Goal: Feedback & Contribution: Submit feedback/report problem

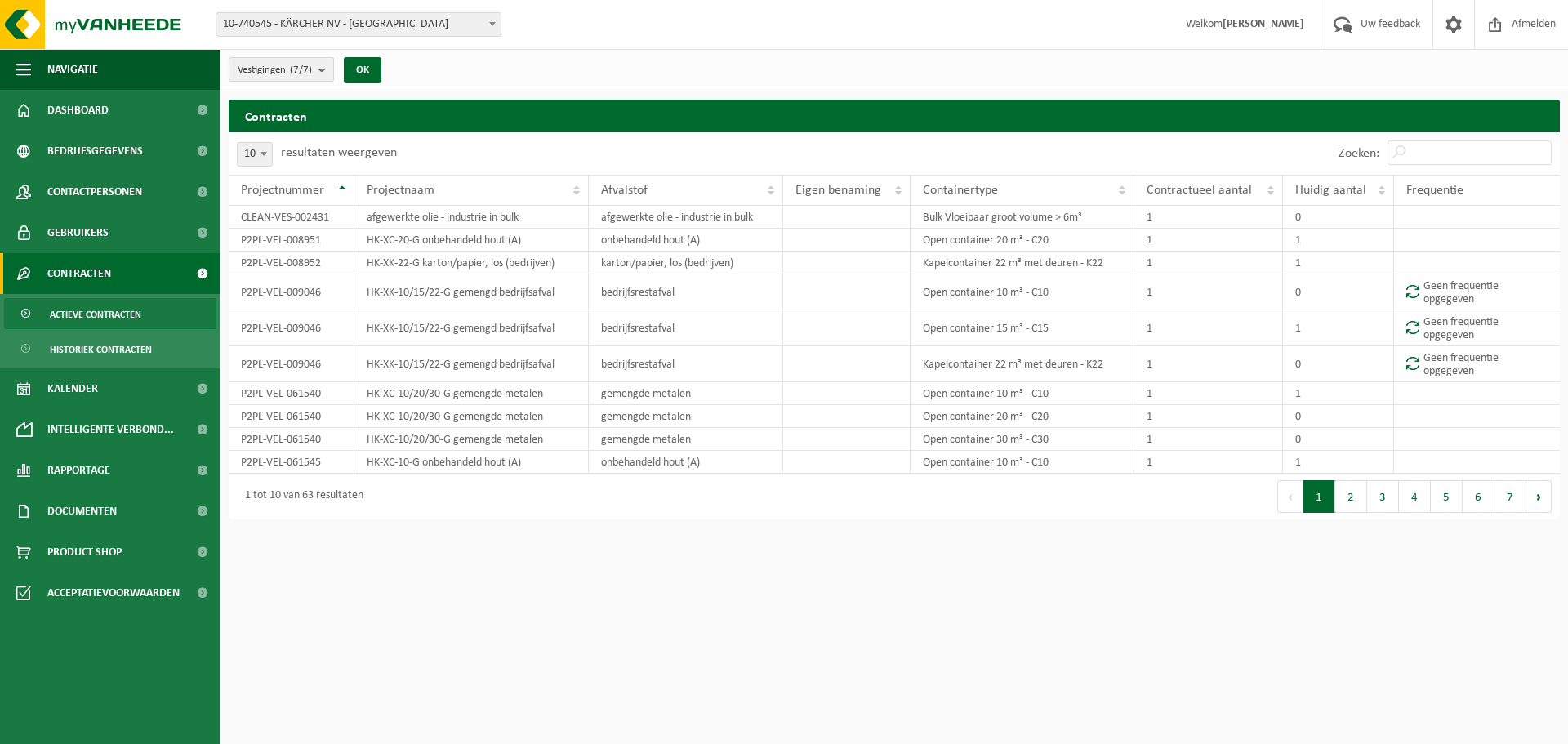
click at [326, 75] on b "submit" at bounding box center [325, 69] width 14 height 23
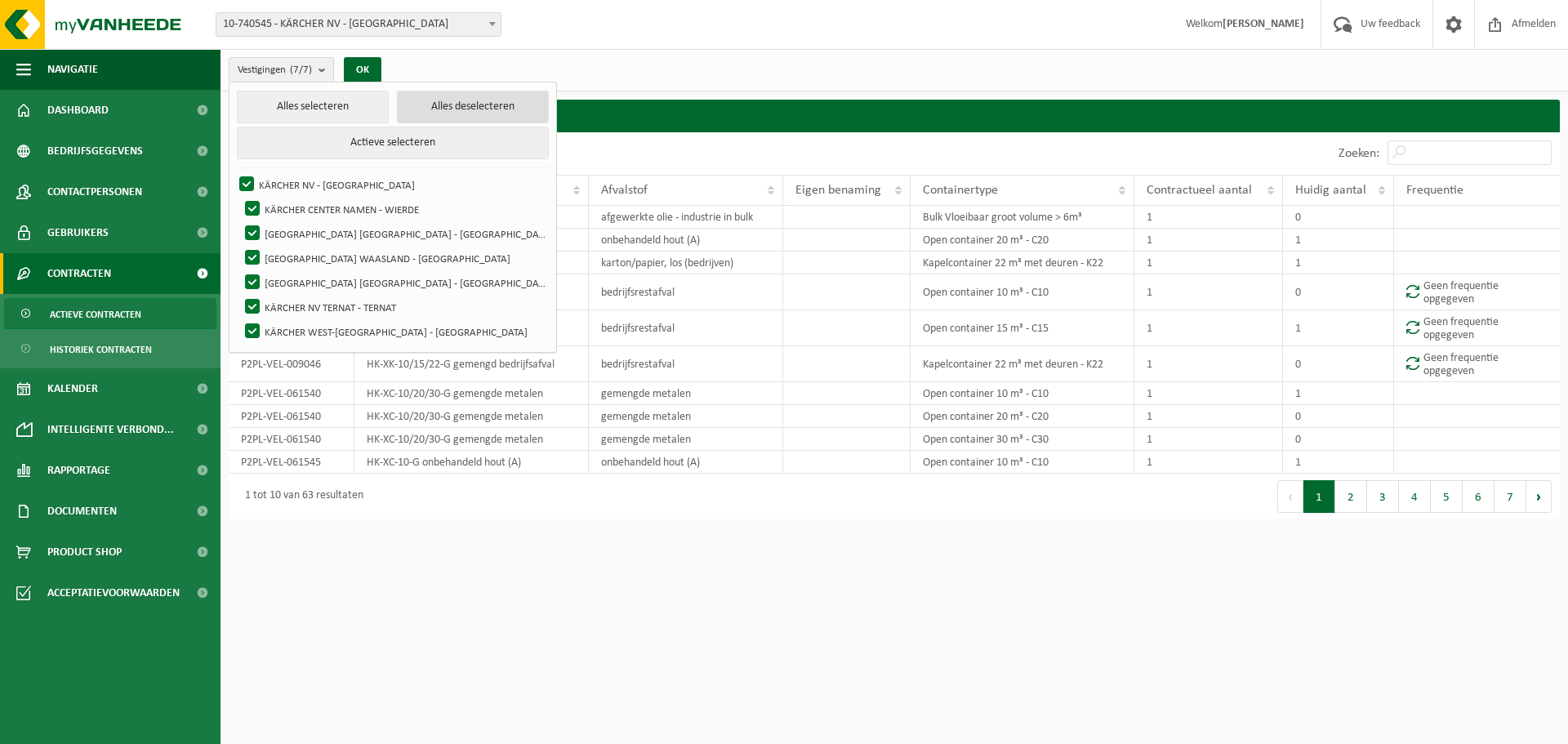
click at [413, 112] on button "Alles deselecteren" at bounding box center [473, 106] width 152 height 33
checkbox input "false"
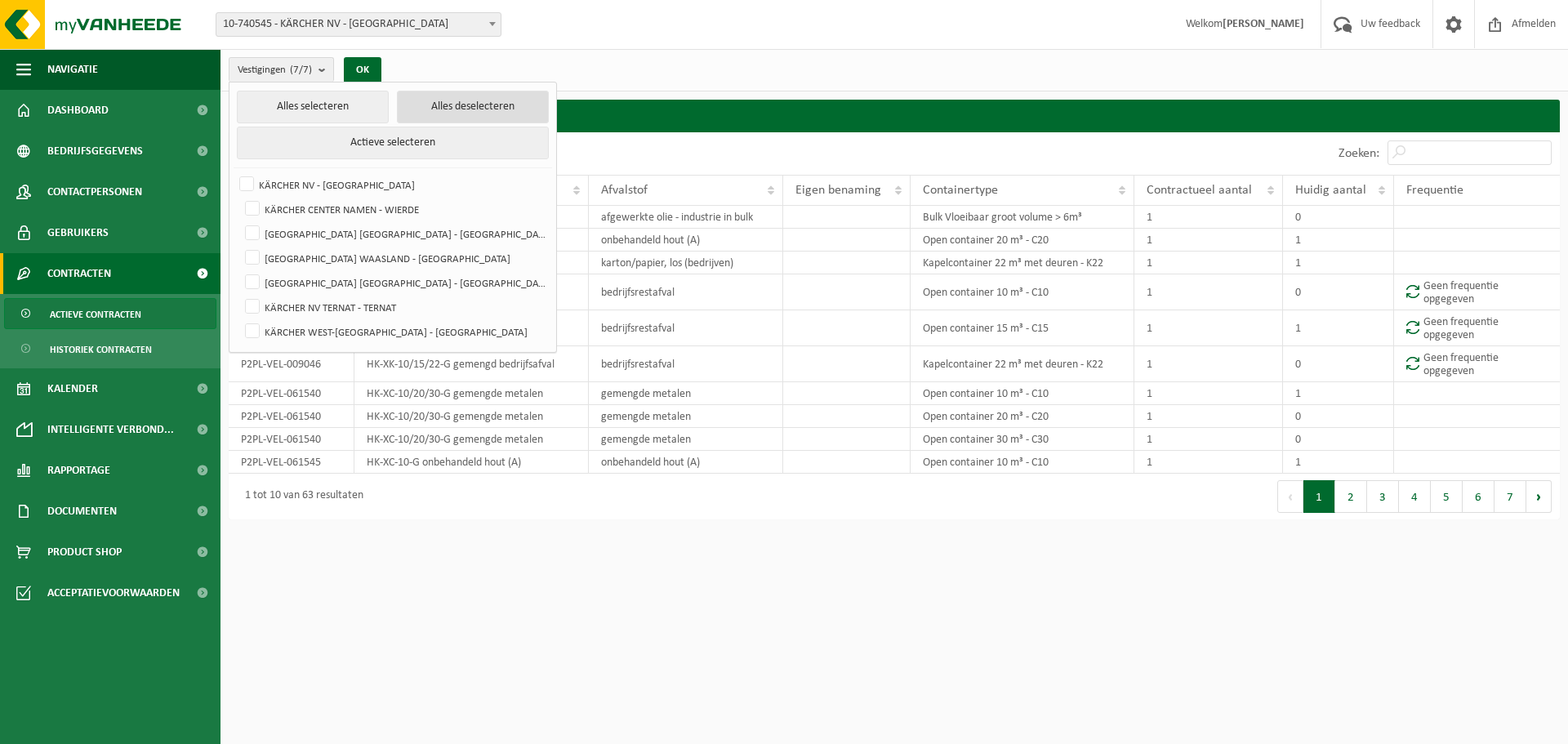
checkbox input "false"
click at [326, 185] on label "KÄRCHER NV - [GEOGRAPHIC_DATA]" at bounding box center [393, 184] width 312 height 24
click at [234, 172] on input "KÄRCHER NV - [GEOGRAPHIC_DATA]" at bounding box center [233, 171] width 1 height 1
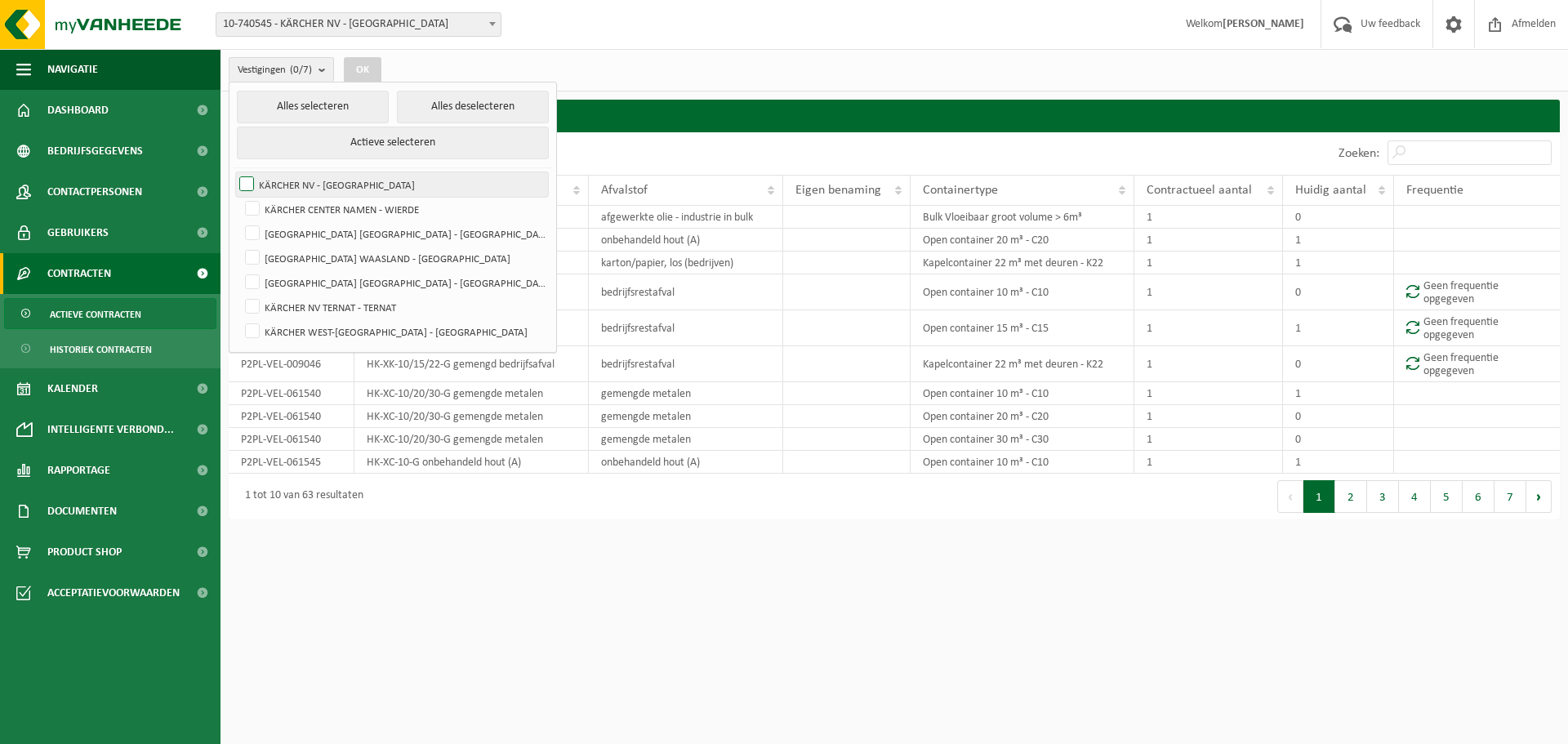
checkbox input "true"
click at [364, 65] on button "OK" at bounding box center [362, 70] width 37 height 26
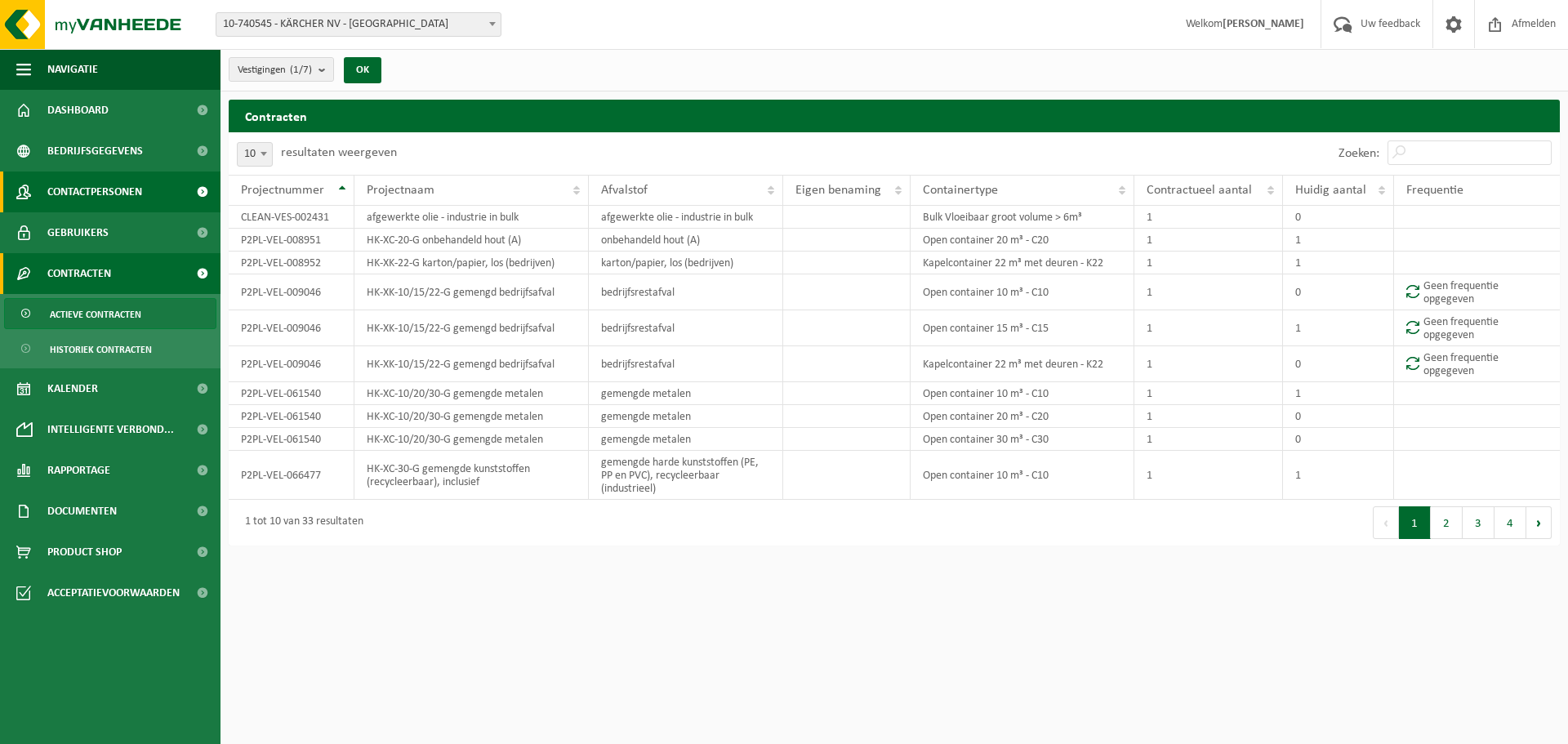
click at [155, 193] on link "Contactpersonen" at bounding box center [110, 192] width 220 height 41
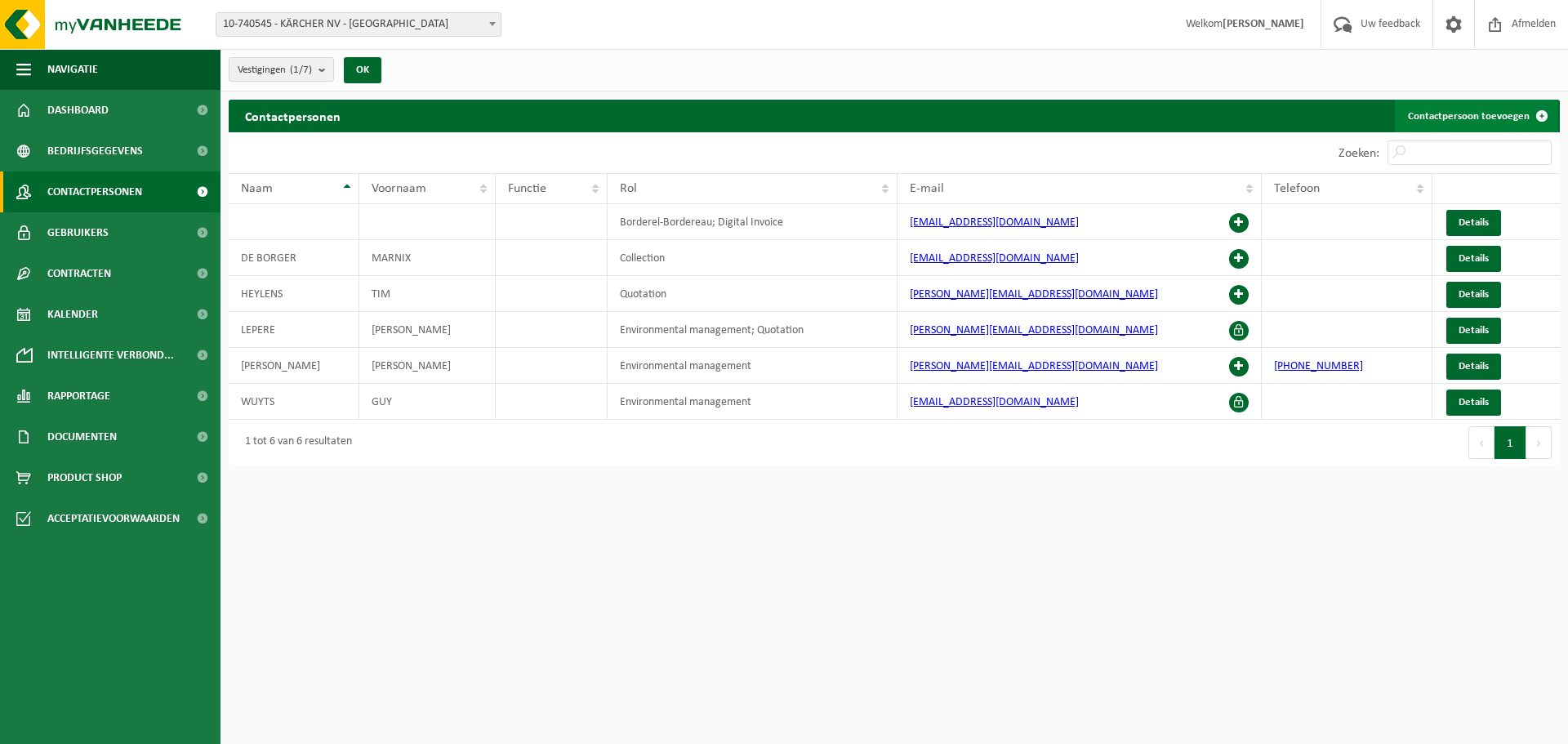
click at [1478, 115] on link "Contactpersoon toevoegen" at bounding box center [1476, 116] width 163 height 33
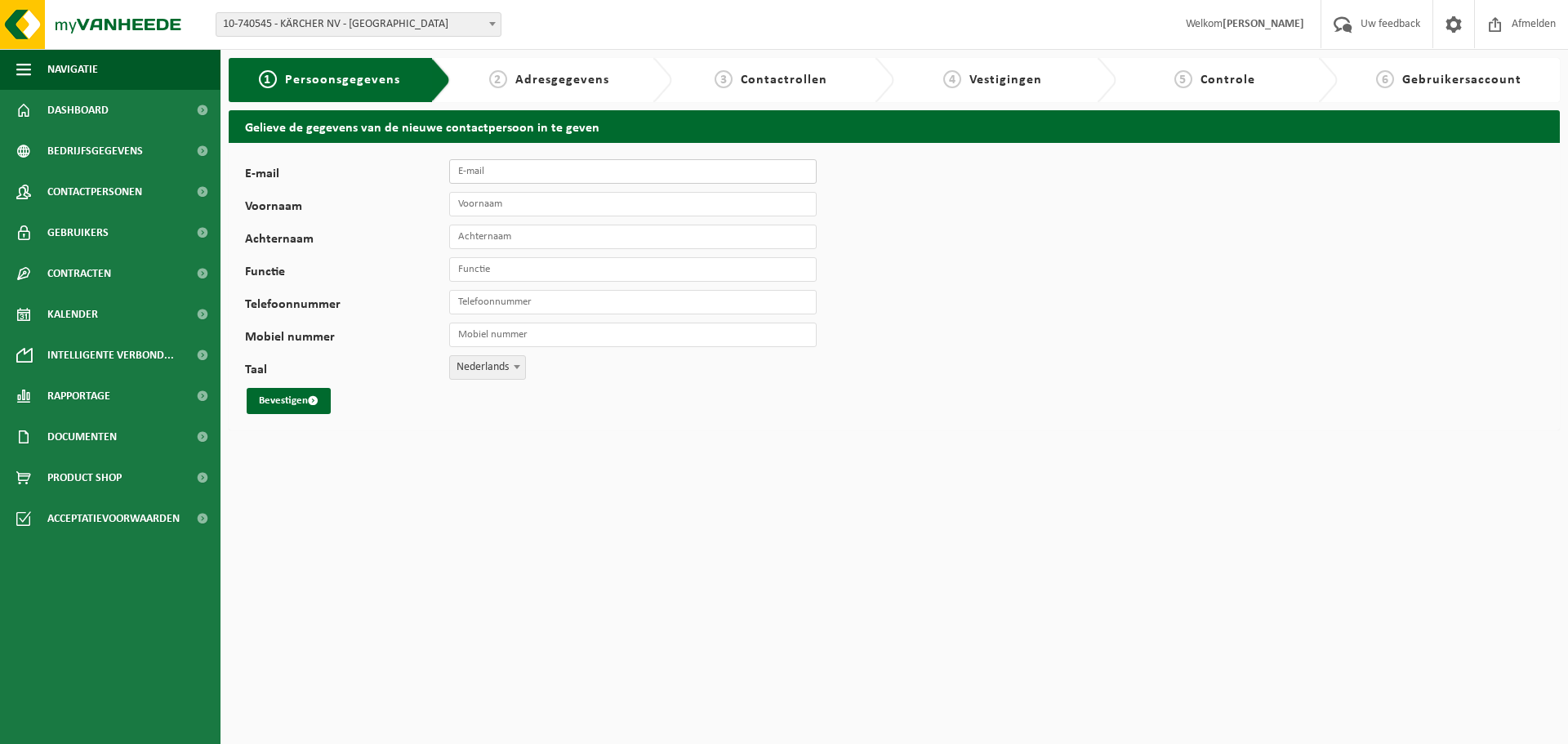
click at [542, 174] on input "E-mail" at bounding box center [632, 171] width 367 height 24
type input "NADIA.BOUAISSA@KARCHER.COM"
type input "NADIA"
type input "BOUAISSA"
type input "+32 498 73 32 90"
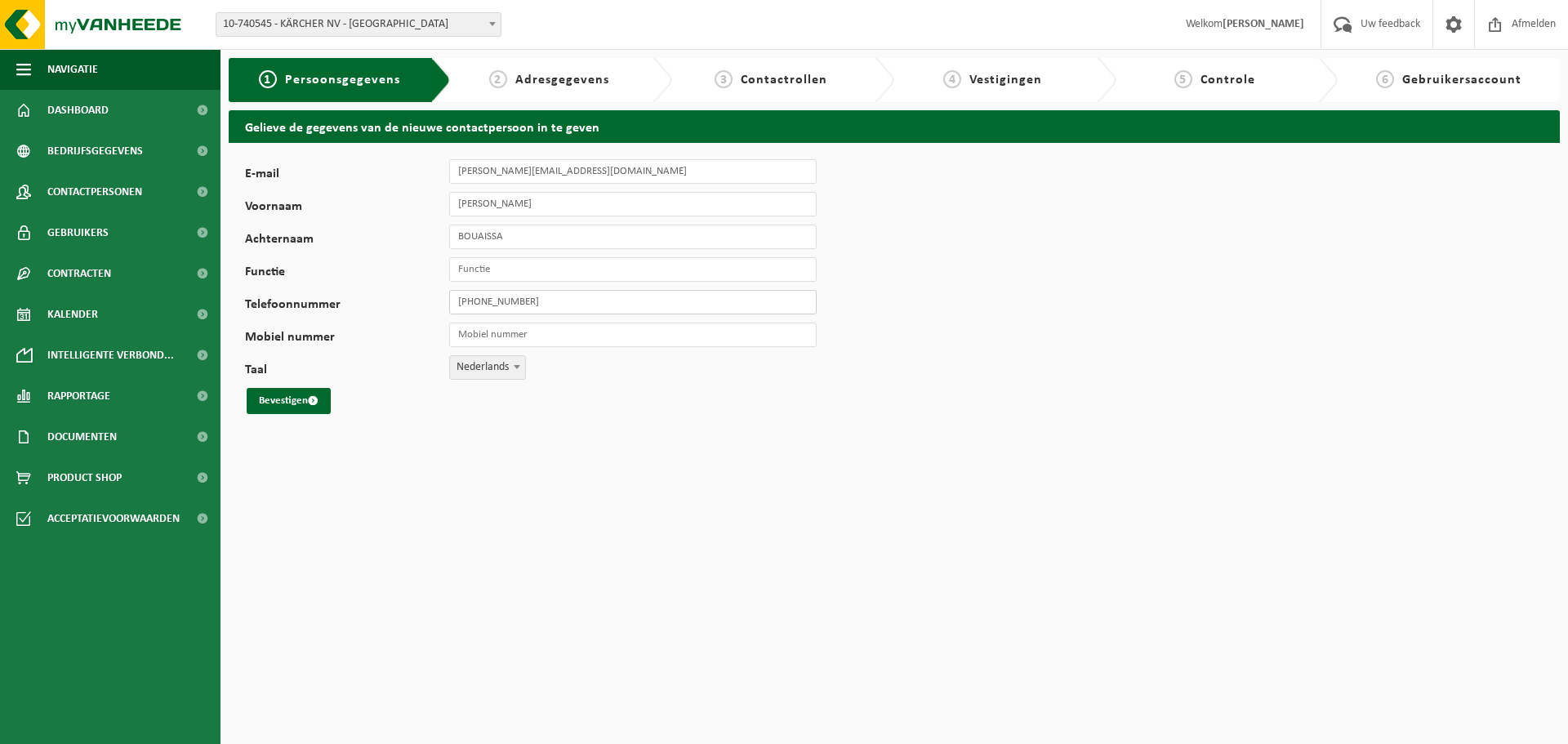
drag, startPoint x: 575, startPoint y: 303, endPoint x: 411, endPoint y: 296, distance: 164.1
click at [415, 297] on div "Telefoonnummer +32 498 73 32 90" at bounding box center [539, 301] width 588 height 24
drag, startPoint x: 564, startPoint y: 306, endPoint x: 399, endPoint y: 284, distance: 166.5
click at [399, 284] on div "E-mail NADIA.BOUAISSA@KARCHER.COM Voornaam NADIA Achternaam BOUAISSA Functie Te…" at bounding box center [510, 287] width 531 height 255
type input "[PHONE_NUMBER]"
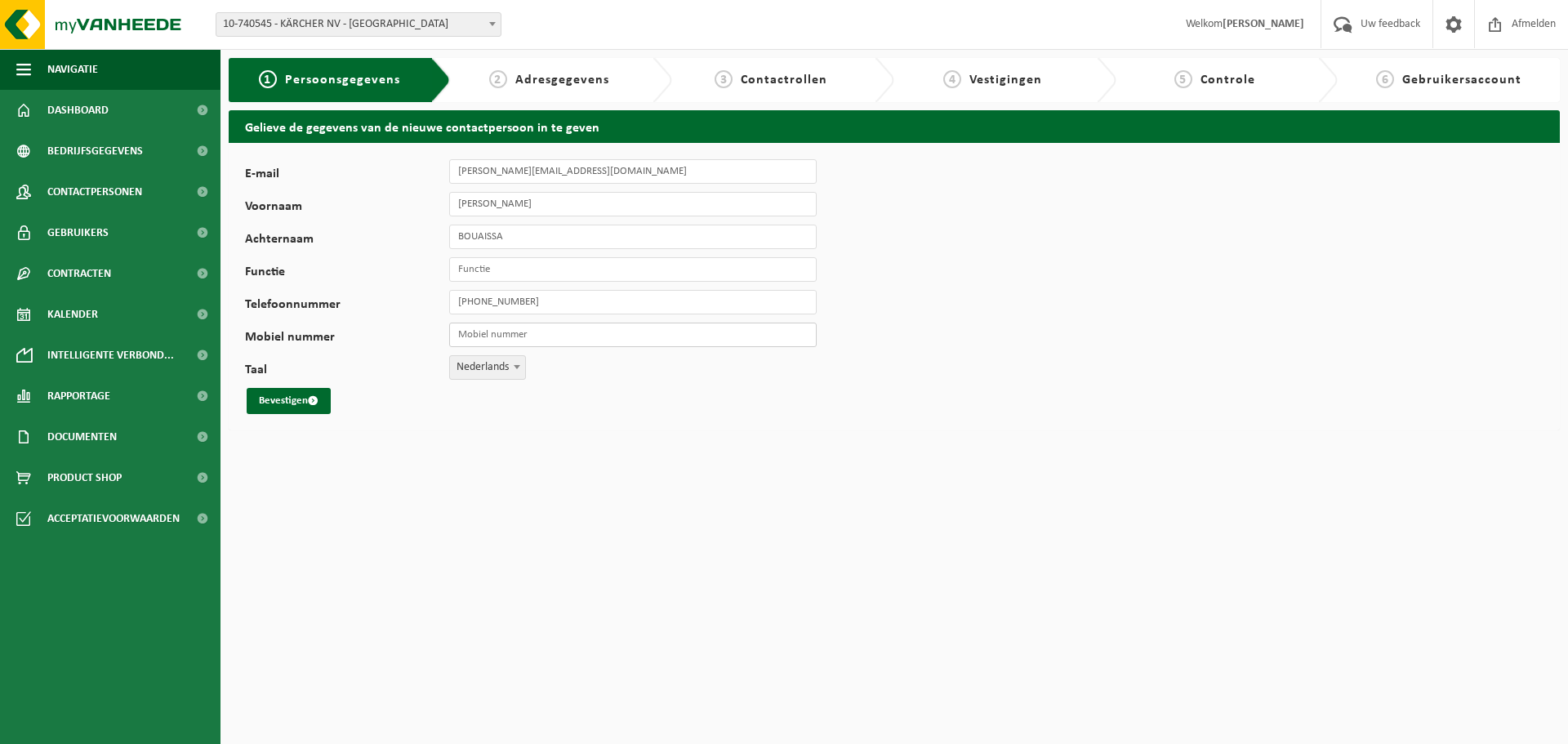
click at [516, 334] on input "Mobiel nummer" at bounding box center [632, 334] width 367 height 24
paste input "[PHONE_NUMBER]"
type input "[PHONE_NUMBER]"
click at [278, 400] on button "Bevestigen" at bounding box center [289, 400] width 84 height 26
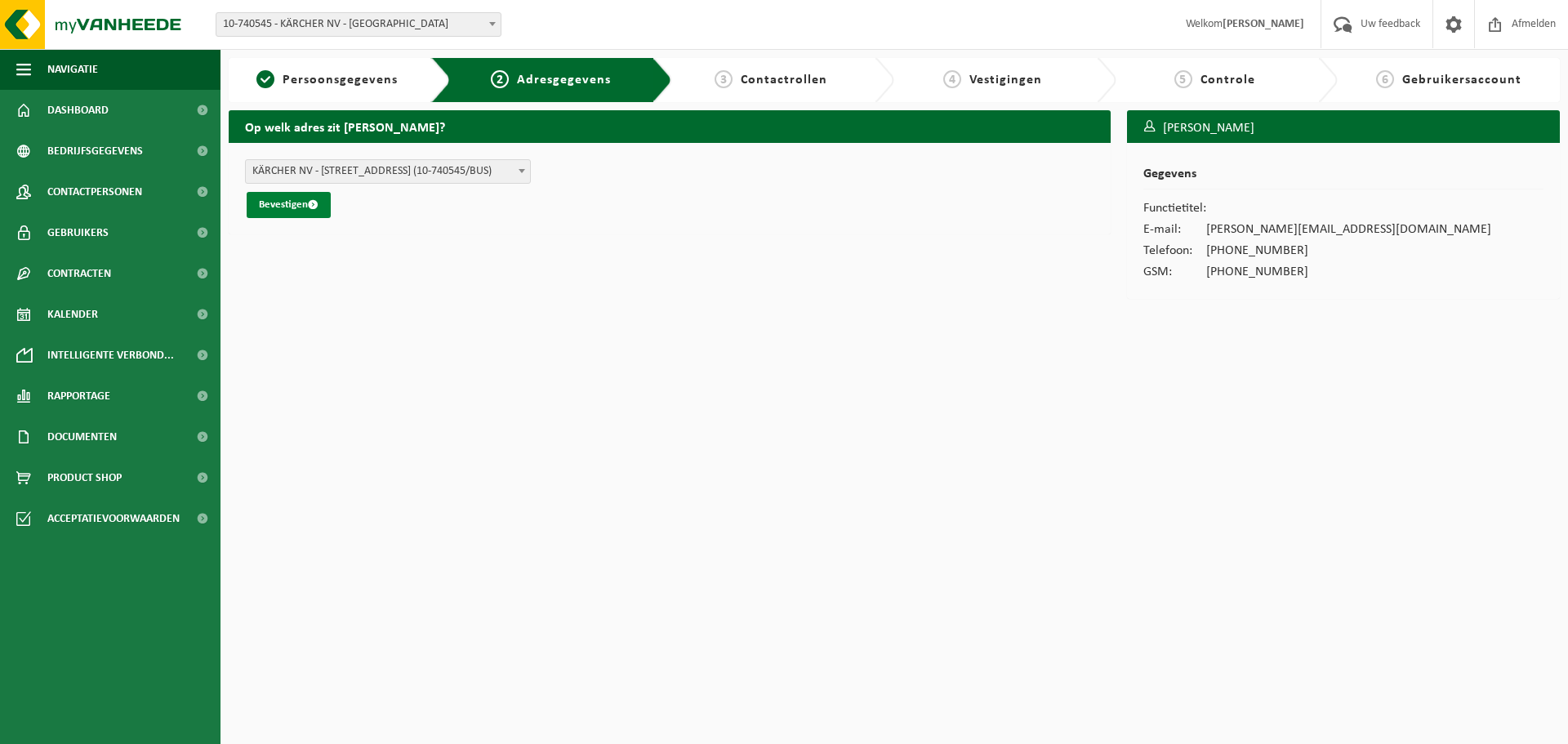
click at [295, 204] on button "Bevestigen" at bounding box center [289, 204] width 84 height 26
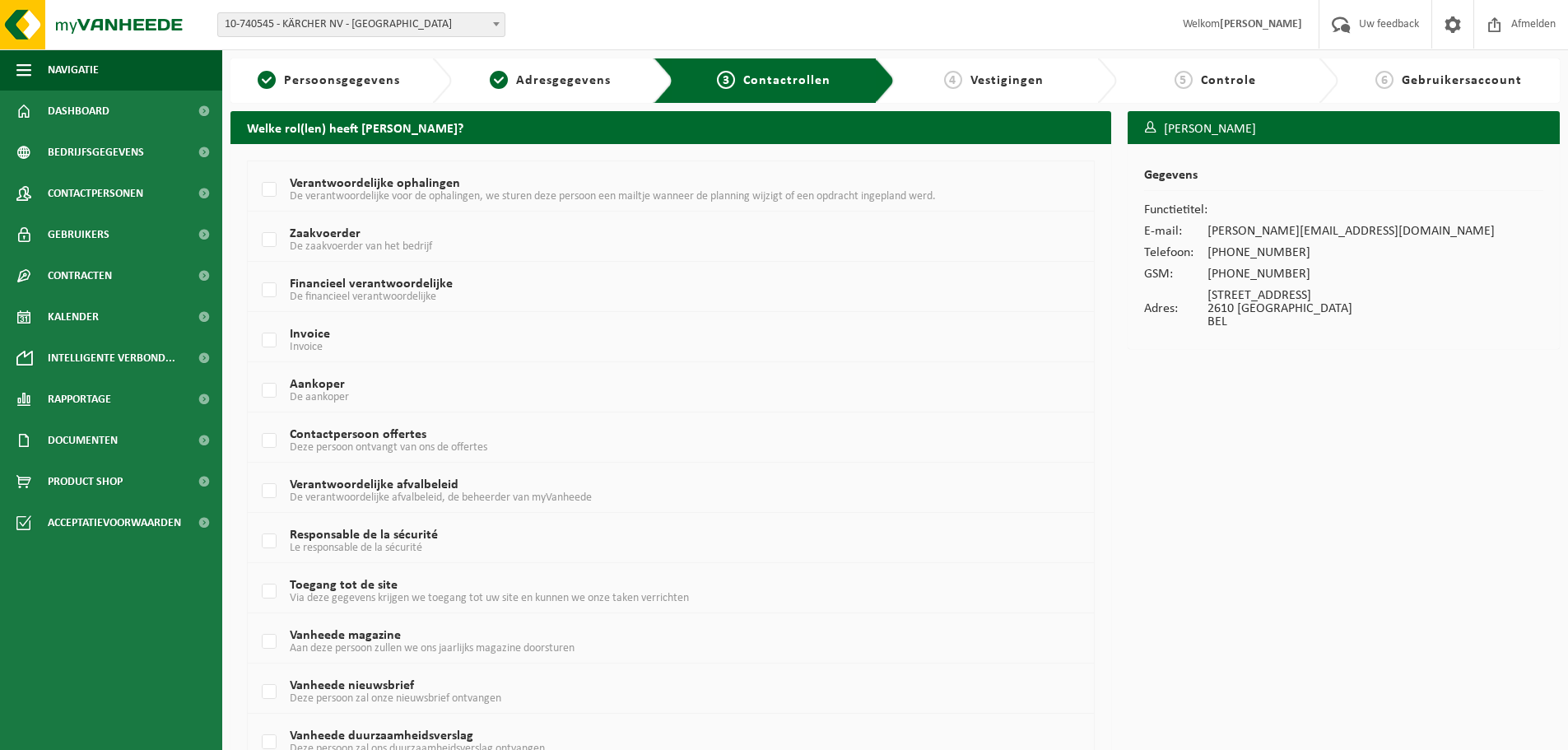
click at [1245, 207] on td at bounding box center [1351, 209] width 288 height 21
click at [1216, 210] on td at bounding box center [1351, 209] width 288 height 21
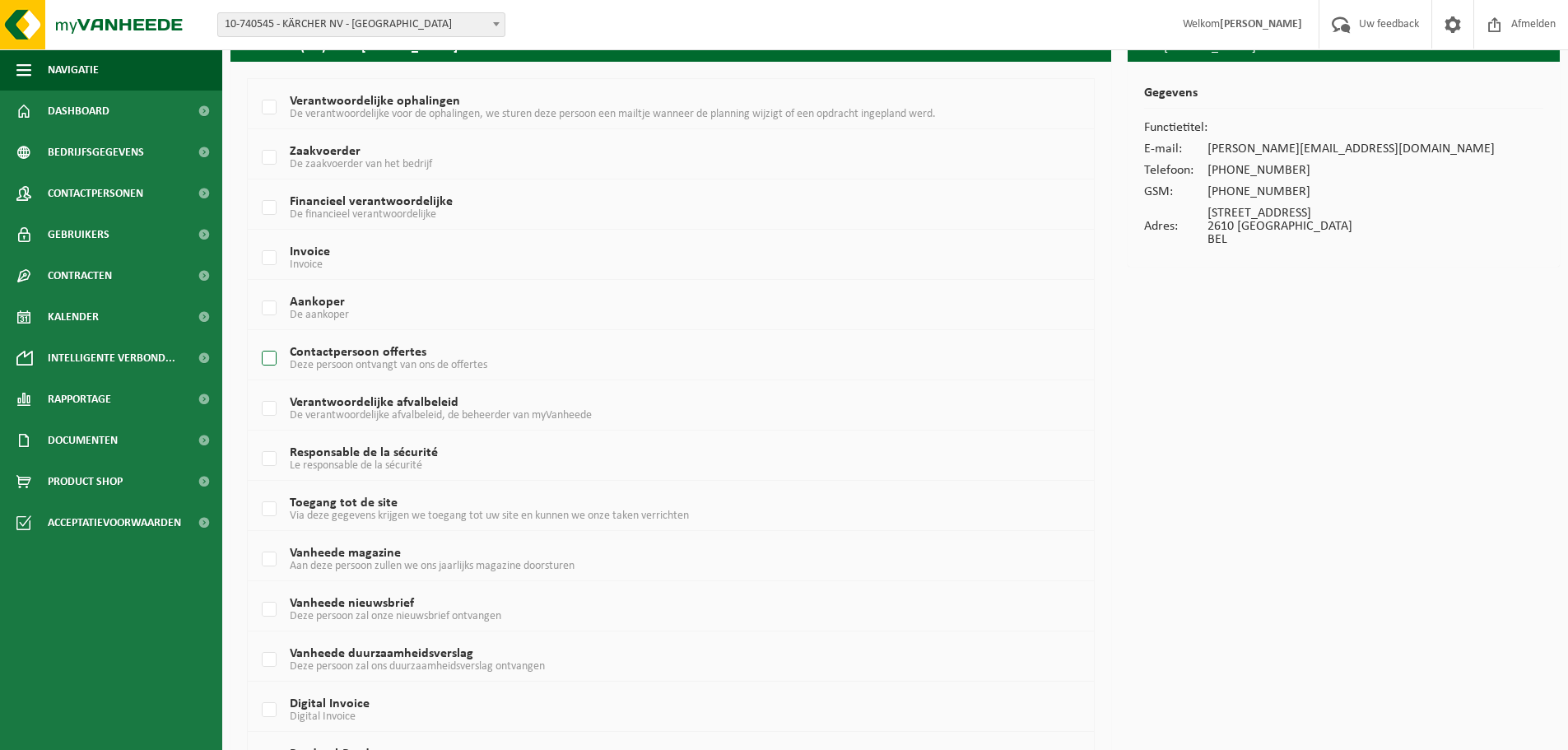
scroll to position [164, 0]
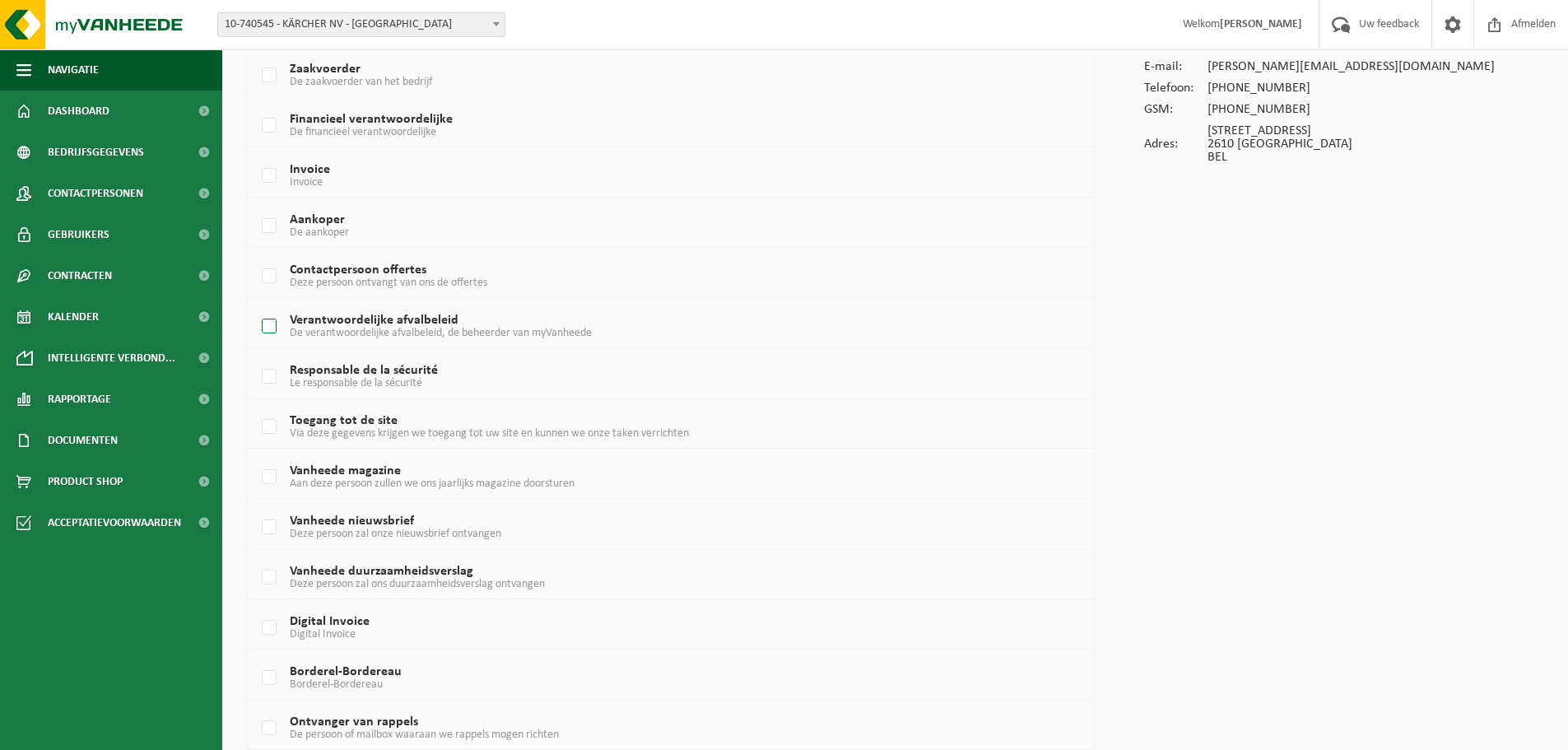
click at [452, 330] on span "De verantwoordelijke afvalbeleid, de beheerder van myVanheede" at bounding box center [441, 333] width 302 height 13
click at [256, 306] on input "Verantwoordelijke afvalbeleid De verantwoordelijke afvalbeleid, de beheerder va…" at bounding box center [255, 306] width 1 height 1
checkbox input "true"
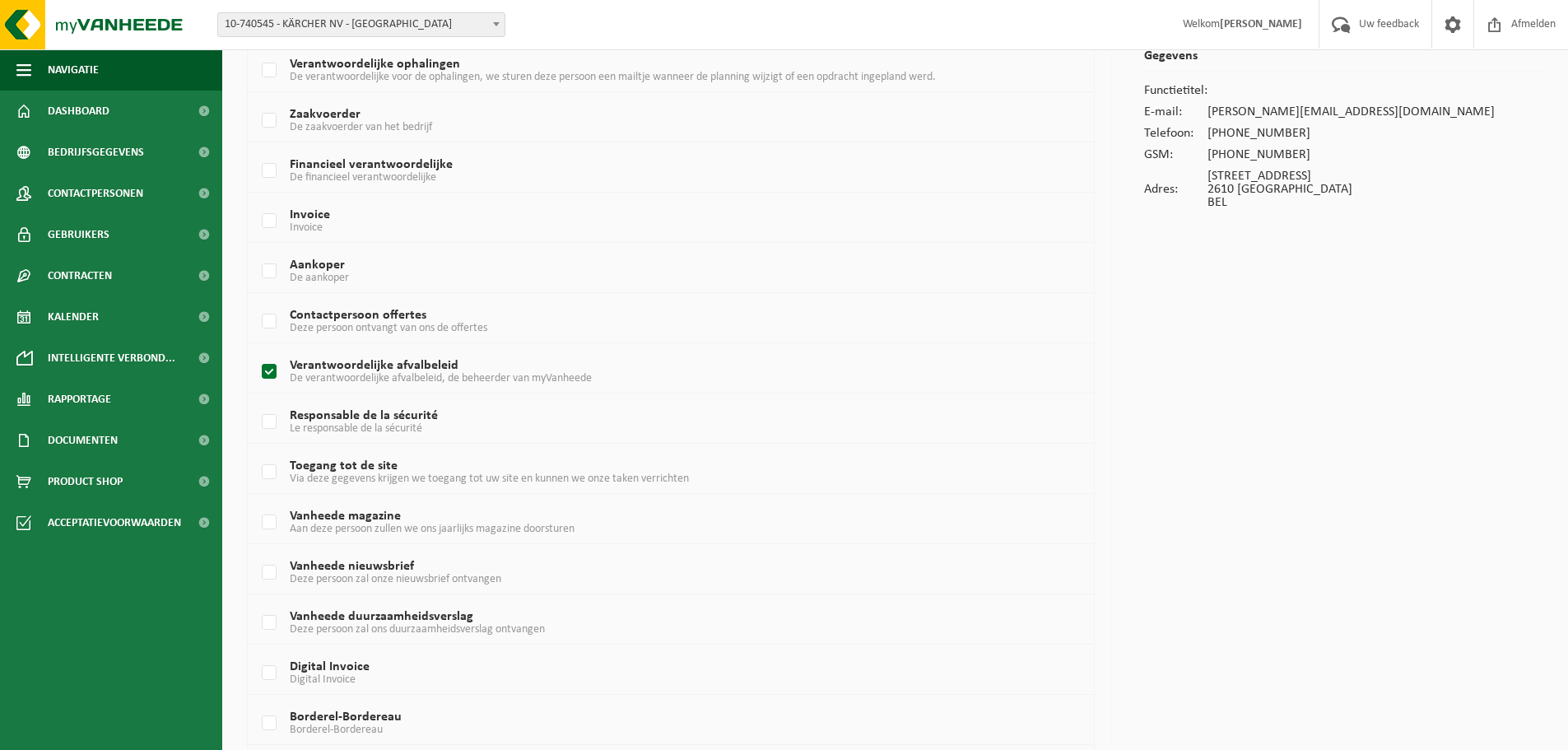
scroll to position [0, 0]
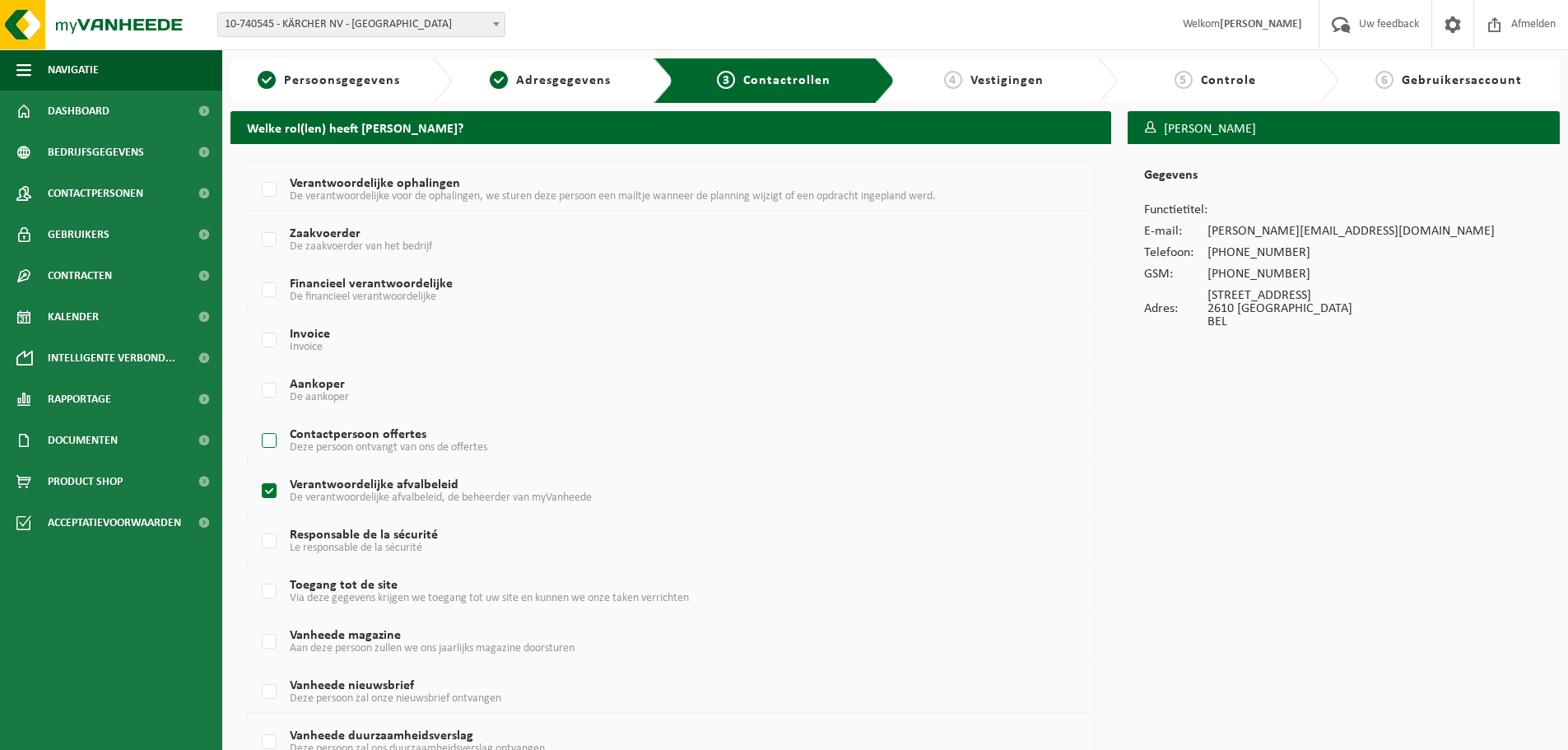
click at [379, 437] on label "Contactpersoon offertes Deze persoon ontvangt van ons de offertes" at bounding box center [636, 441] width 754 height 25
click at [256, 421] on input "Contactpersoon offertes Deze persoon ontvangt van ons de offertes" at bounding box center [255, 420] width 1 height 1
checkbox input "true"
click at [362, 381] on label "Aankoper De aankoper" at bounding box center [636, 391] width 754 height 25
click at [256, 370] on input "Aankoper De aankoper" at bounding box center [255, 369] width 1 height 1
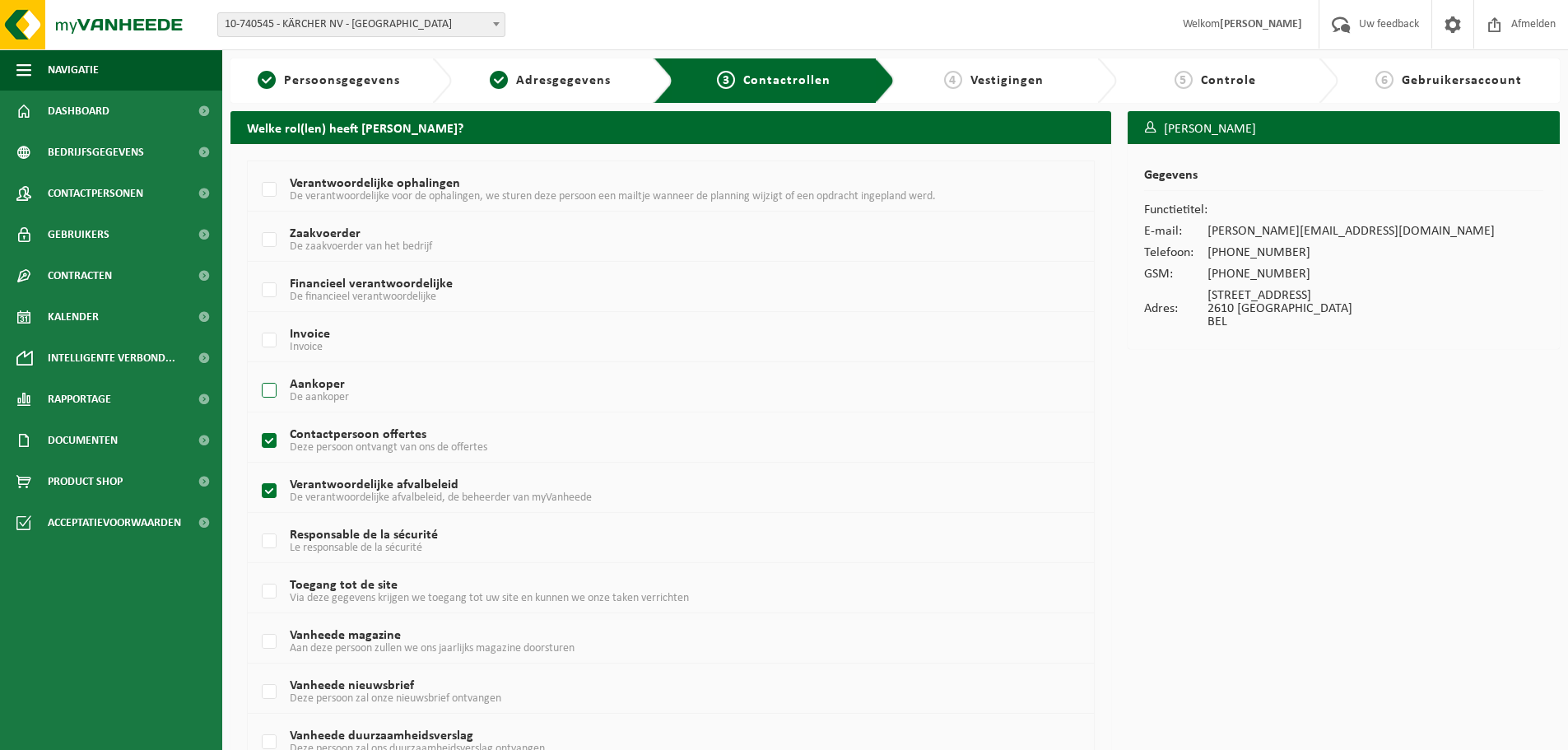
checkbox input "true"
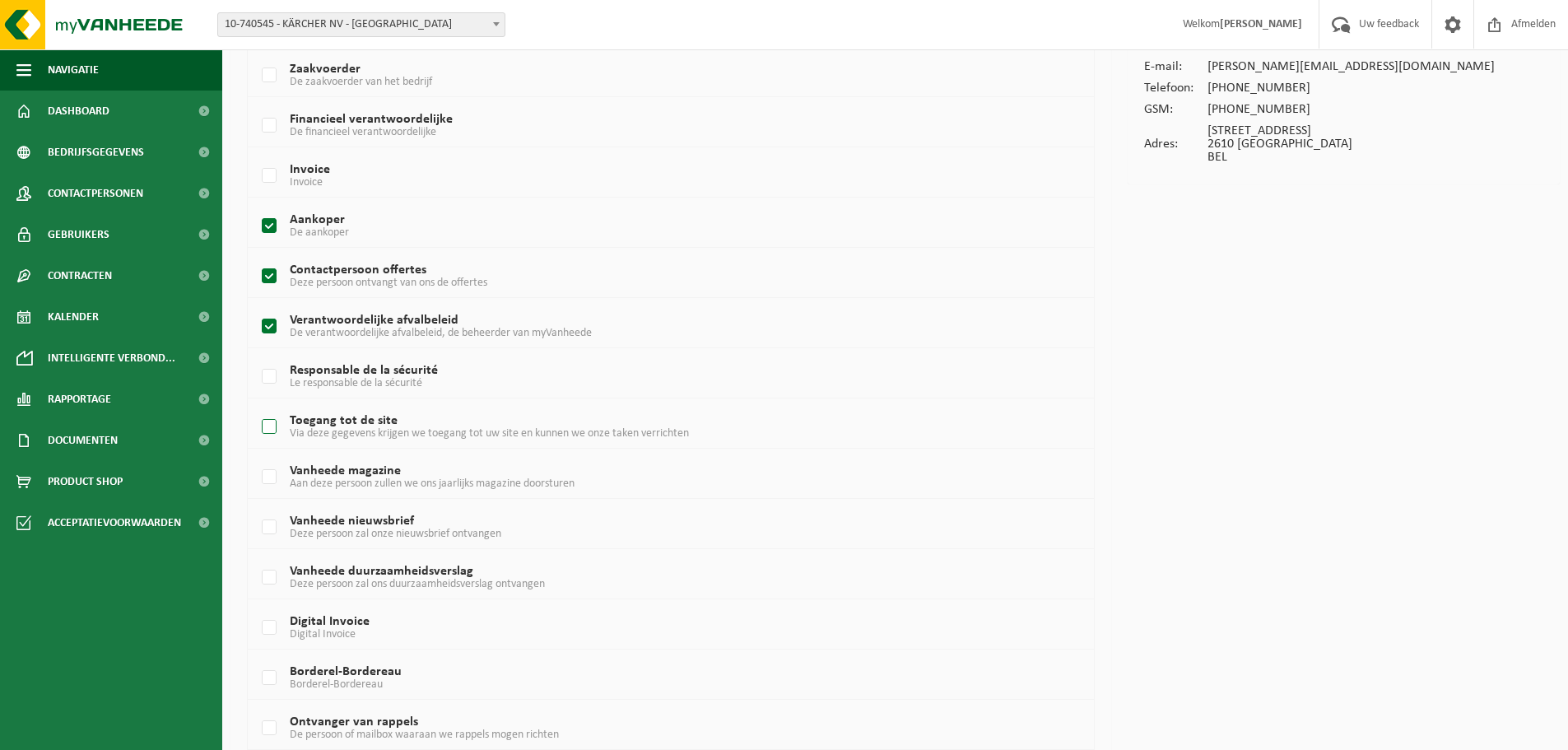
scroll to position [232, 0]
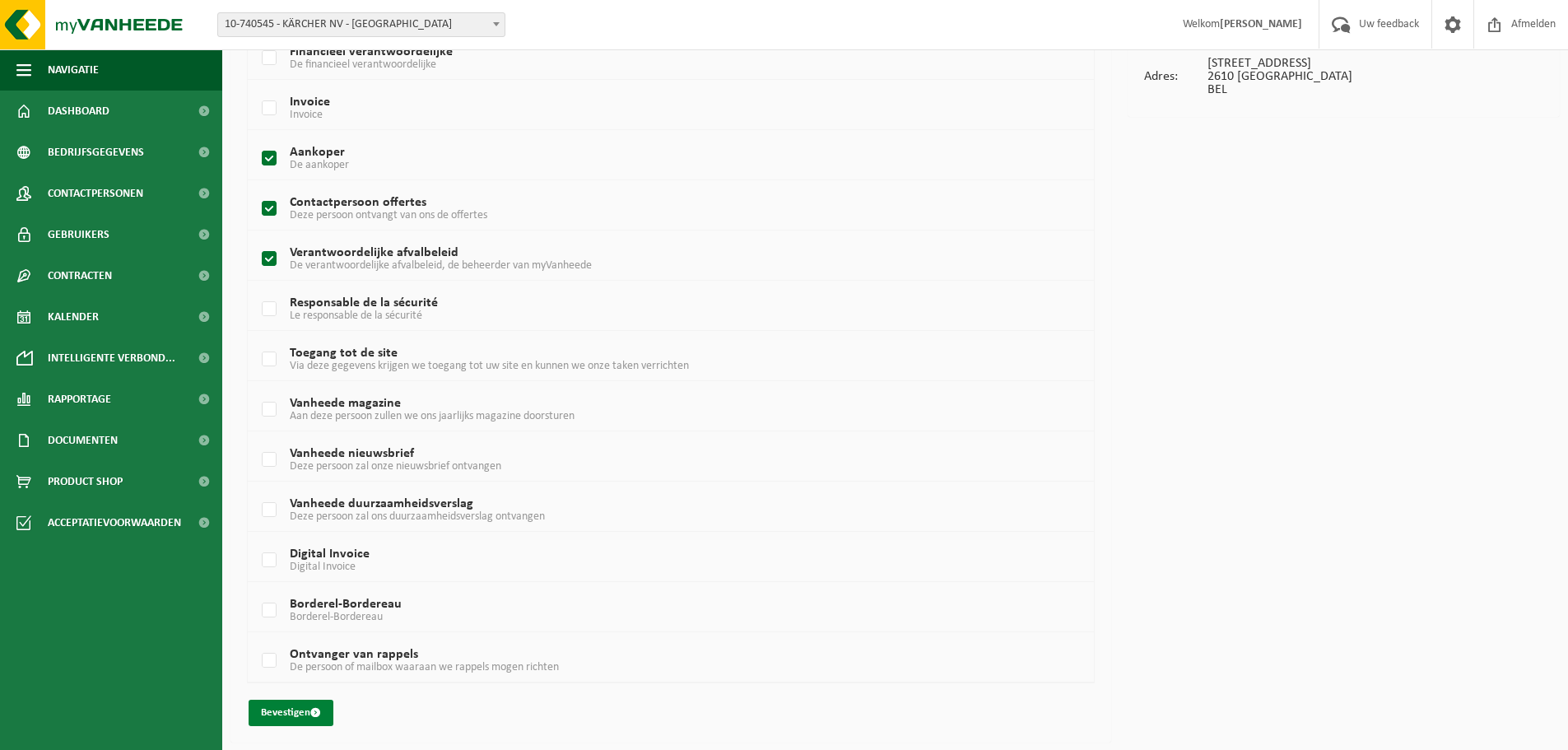
click at [305, 702] on button "Bevestigen" at bounding box center [291, 713] width 85 height 26
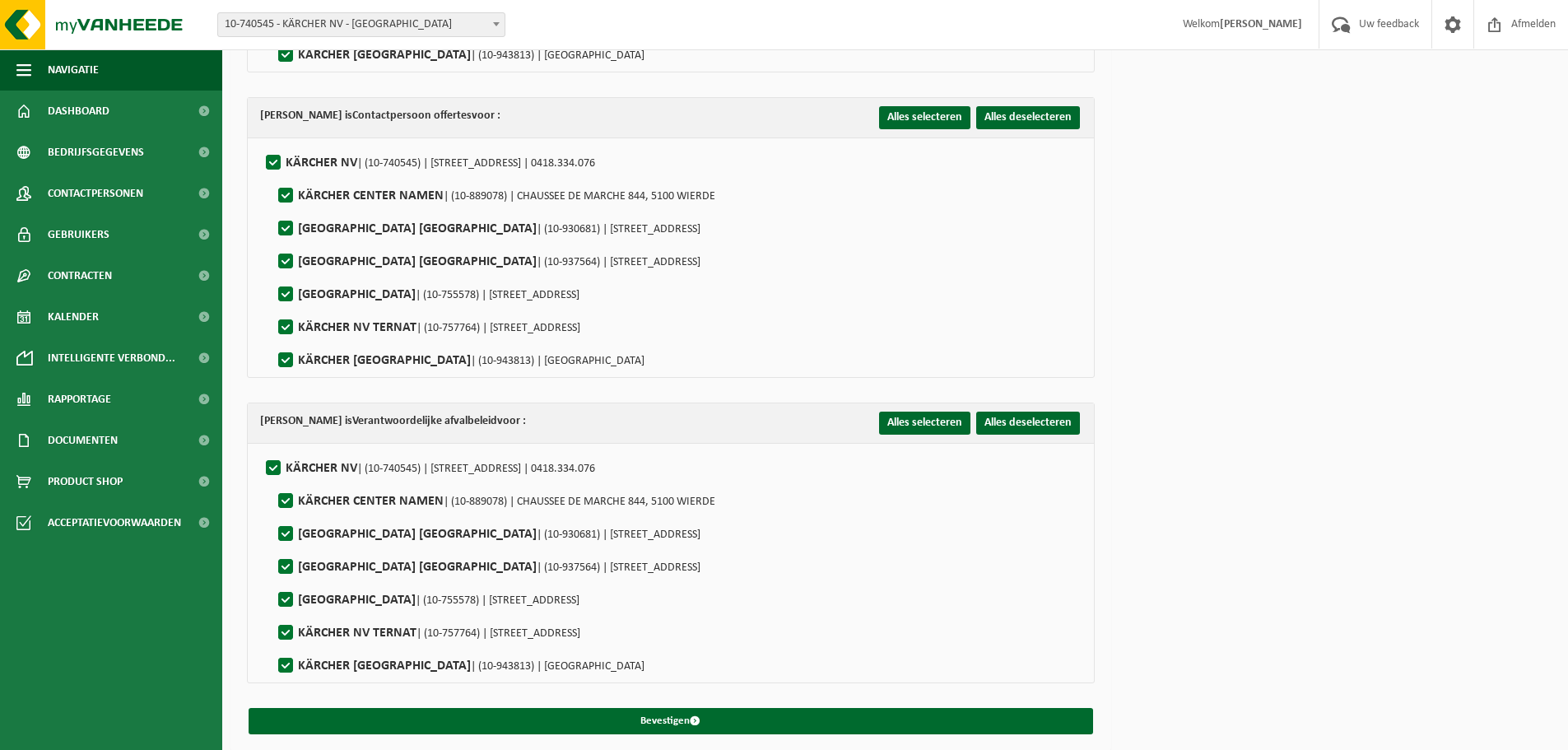
scroll to position [375, 0]
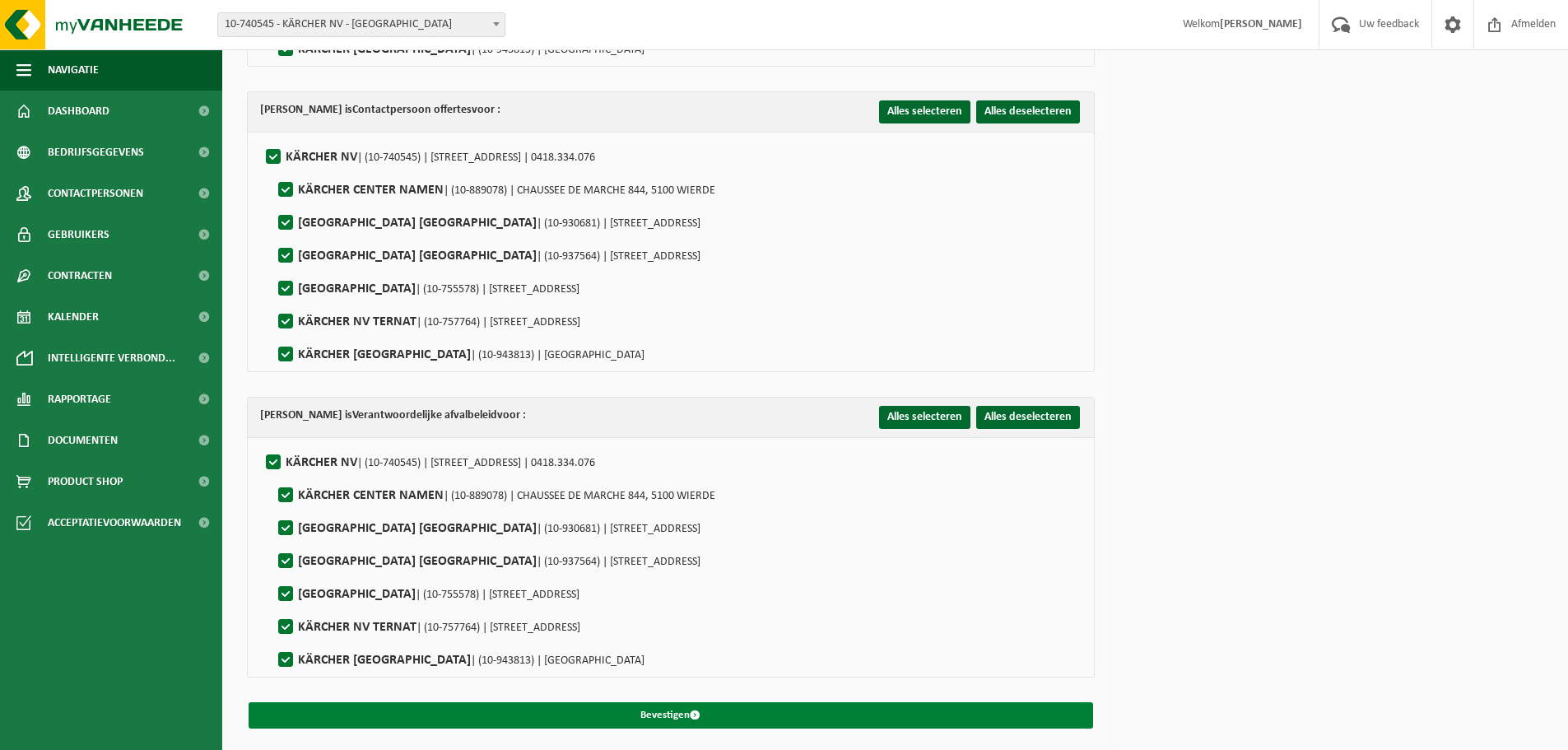
click at [852, 712] on button "Bevestigen" at bounding box center [670, 715] width 845 height 26
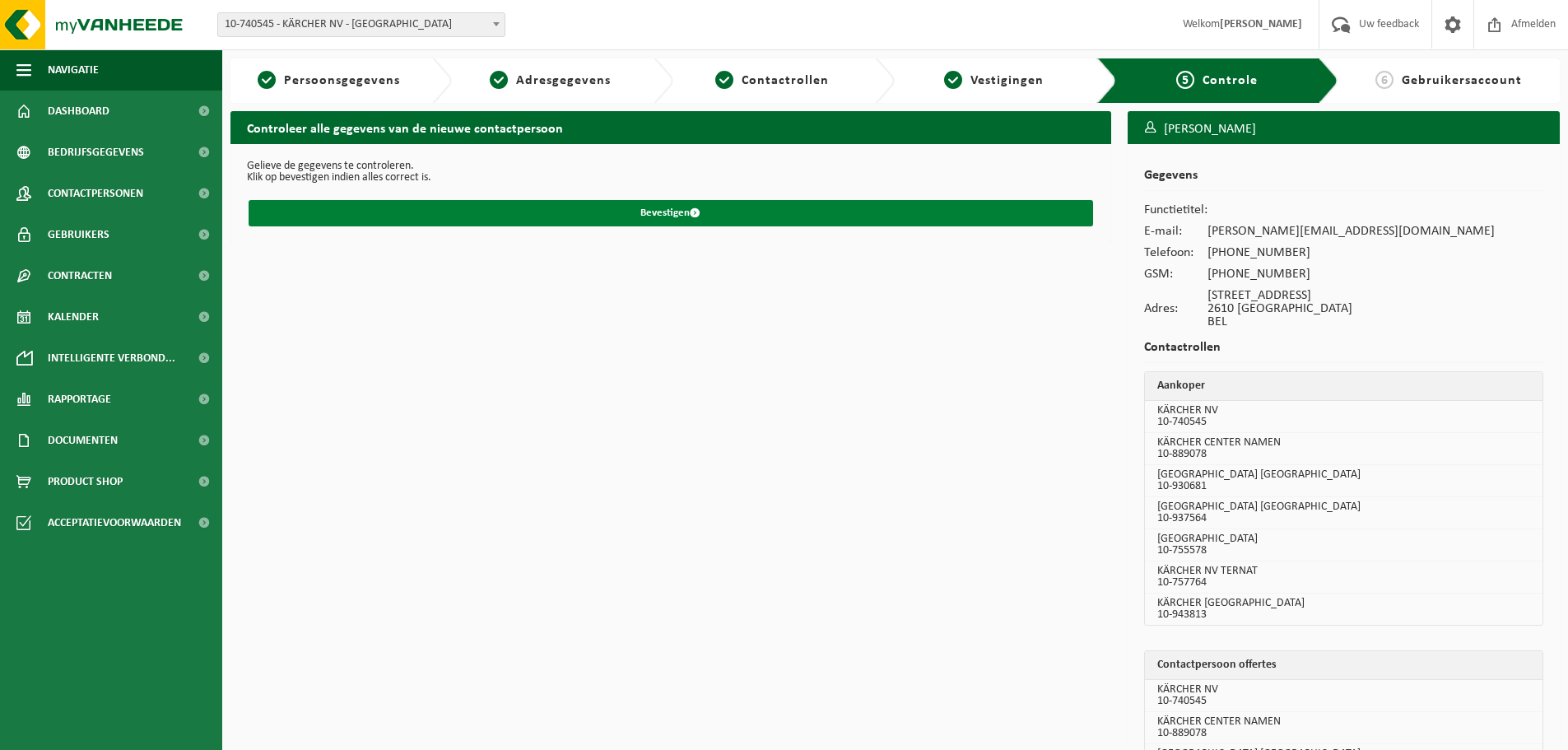
click at [666, 212] on button "Bevestigen" at bounding box center [670, 213] width 845 height 26
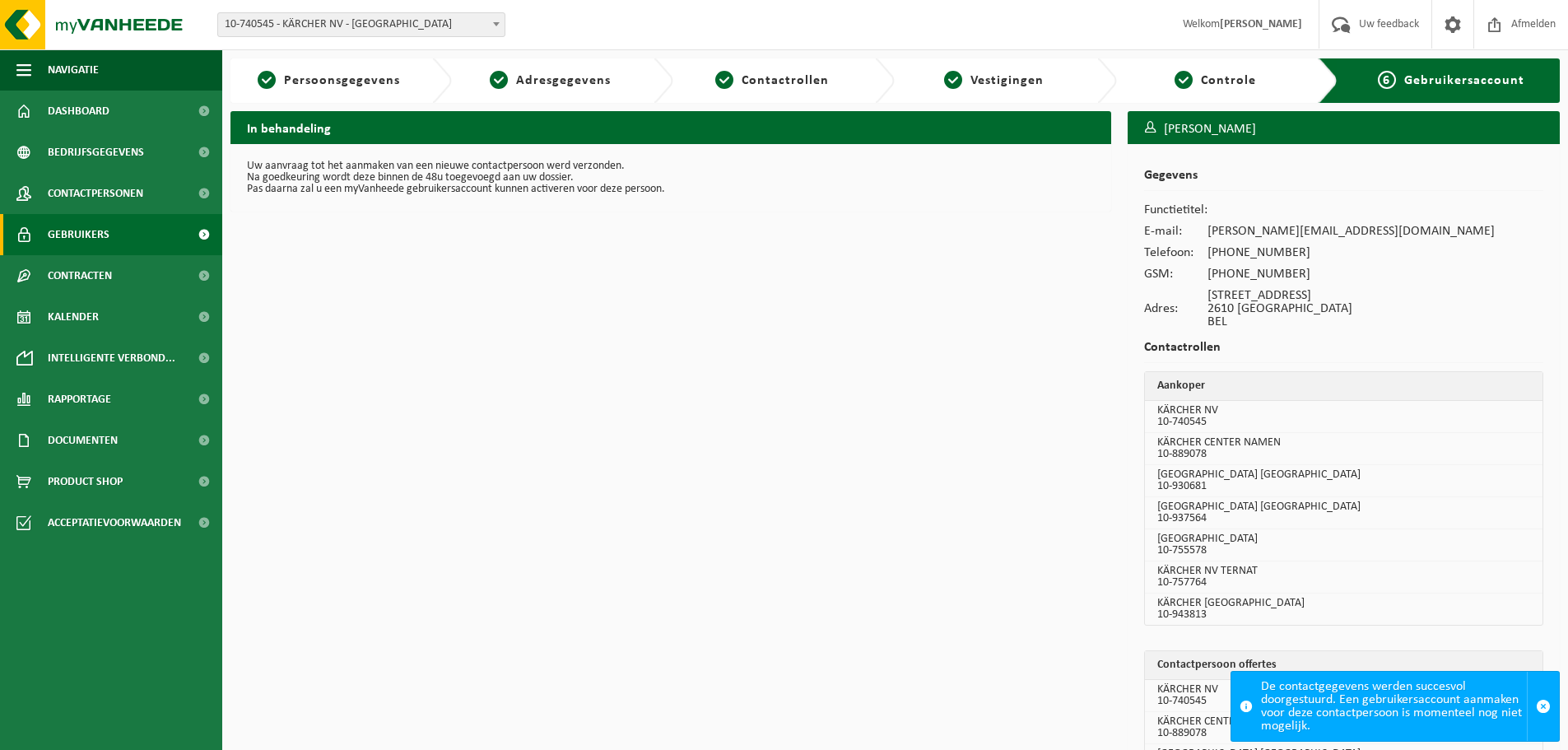
click at [139, 247] on link "Gebruikers" at bounding box center [111, 235] width 222 height 41
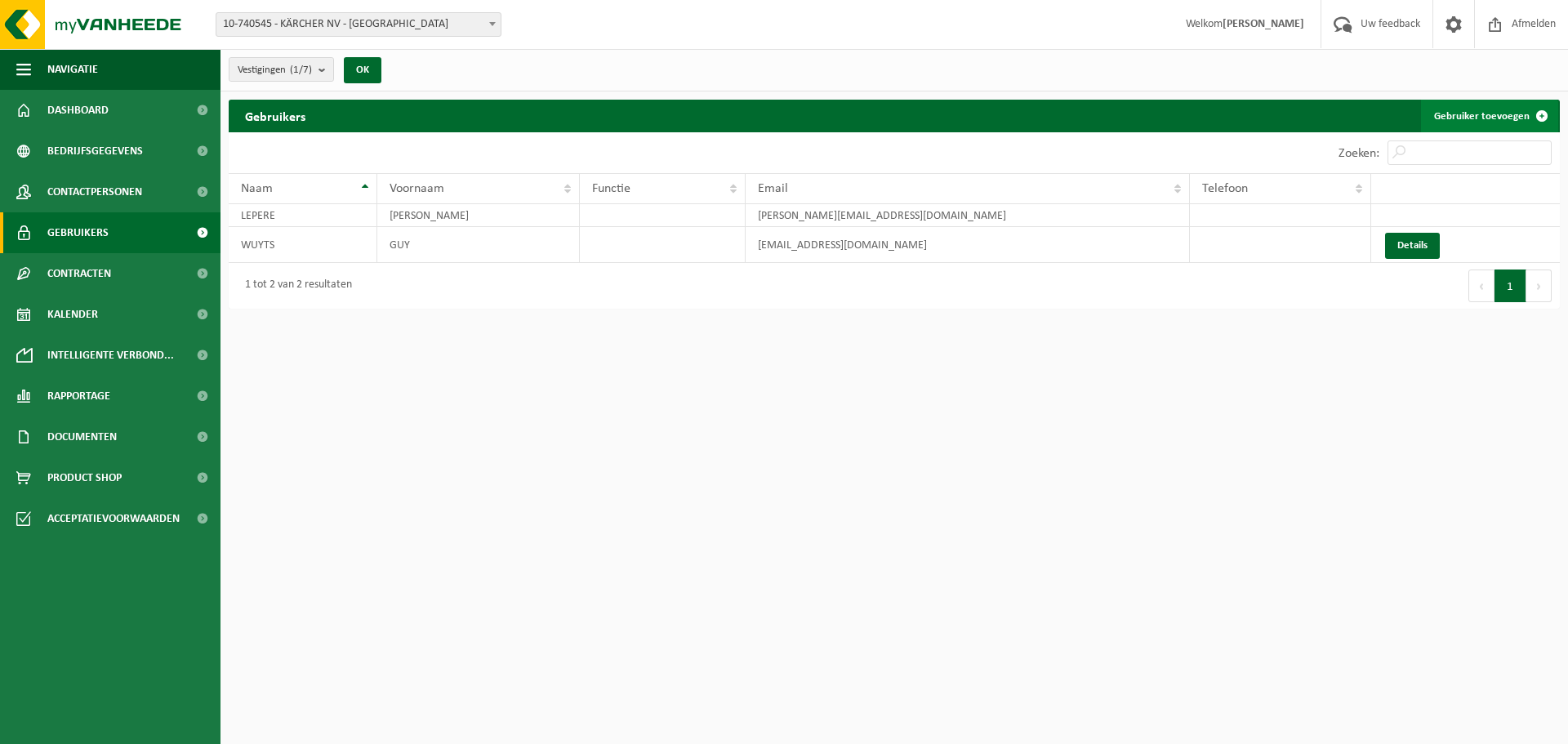
click at [1481, 111] on link "Gebruiker toevoegen" at bounding box center [1489, 116] width 138 height 33
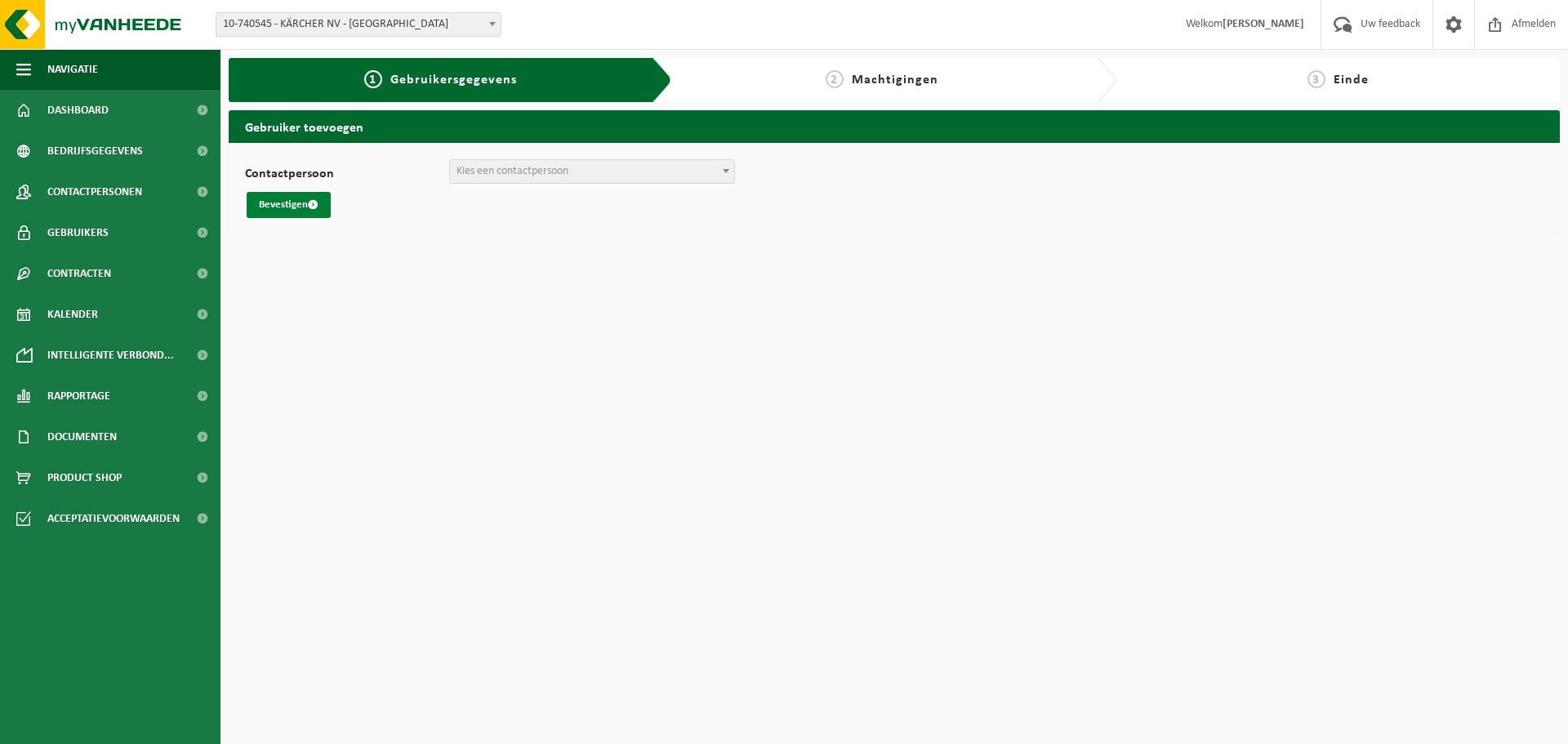
click at [293, 209] on button "Bevestigen" at bounding box center [289, 204] width 84 height 26
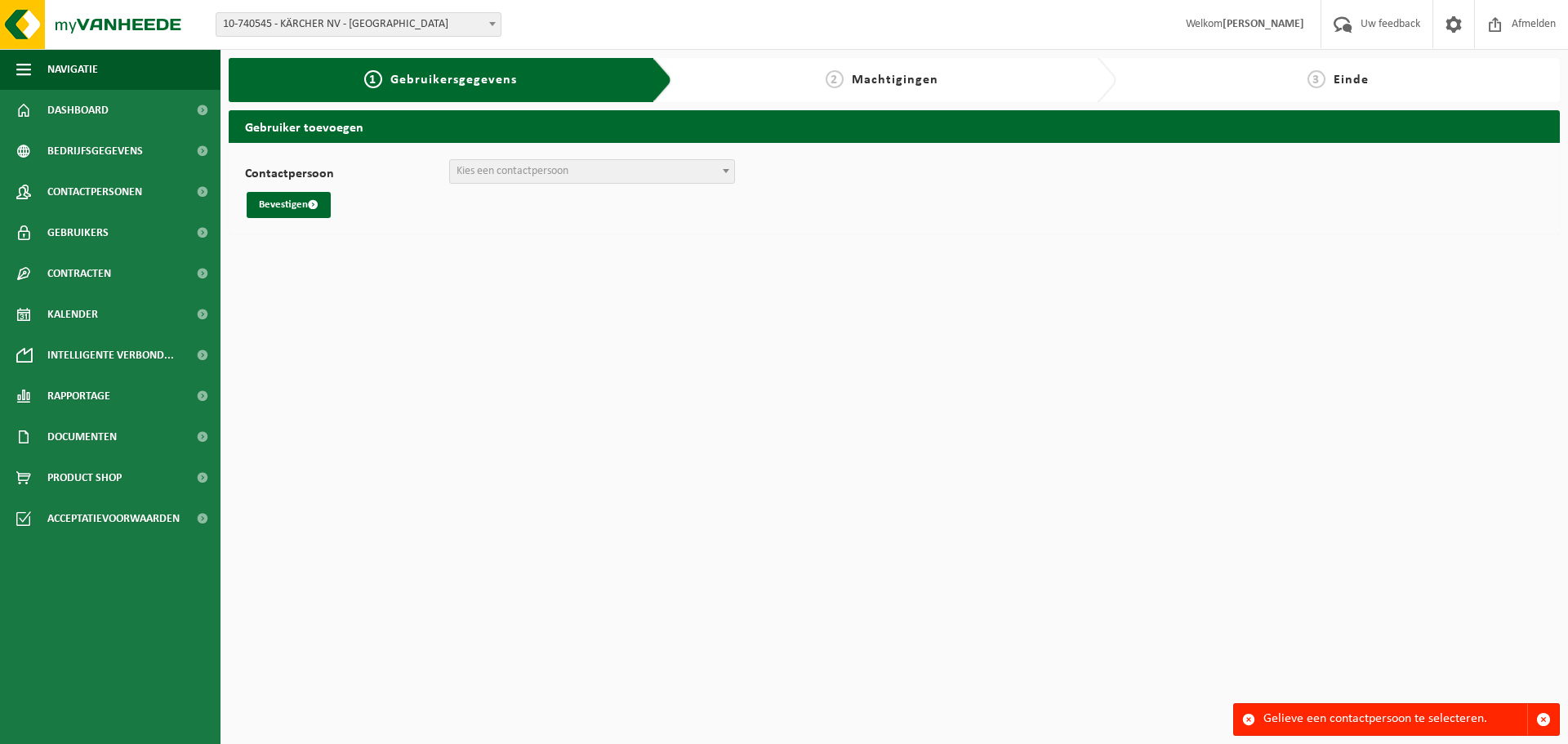
click at [540, 182] on span "Kies een contactpersoon" at bounding box center [592, 171] width 285 height 23
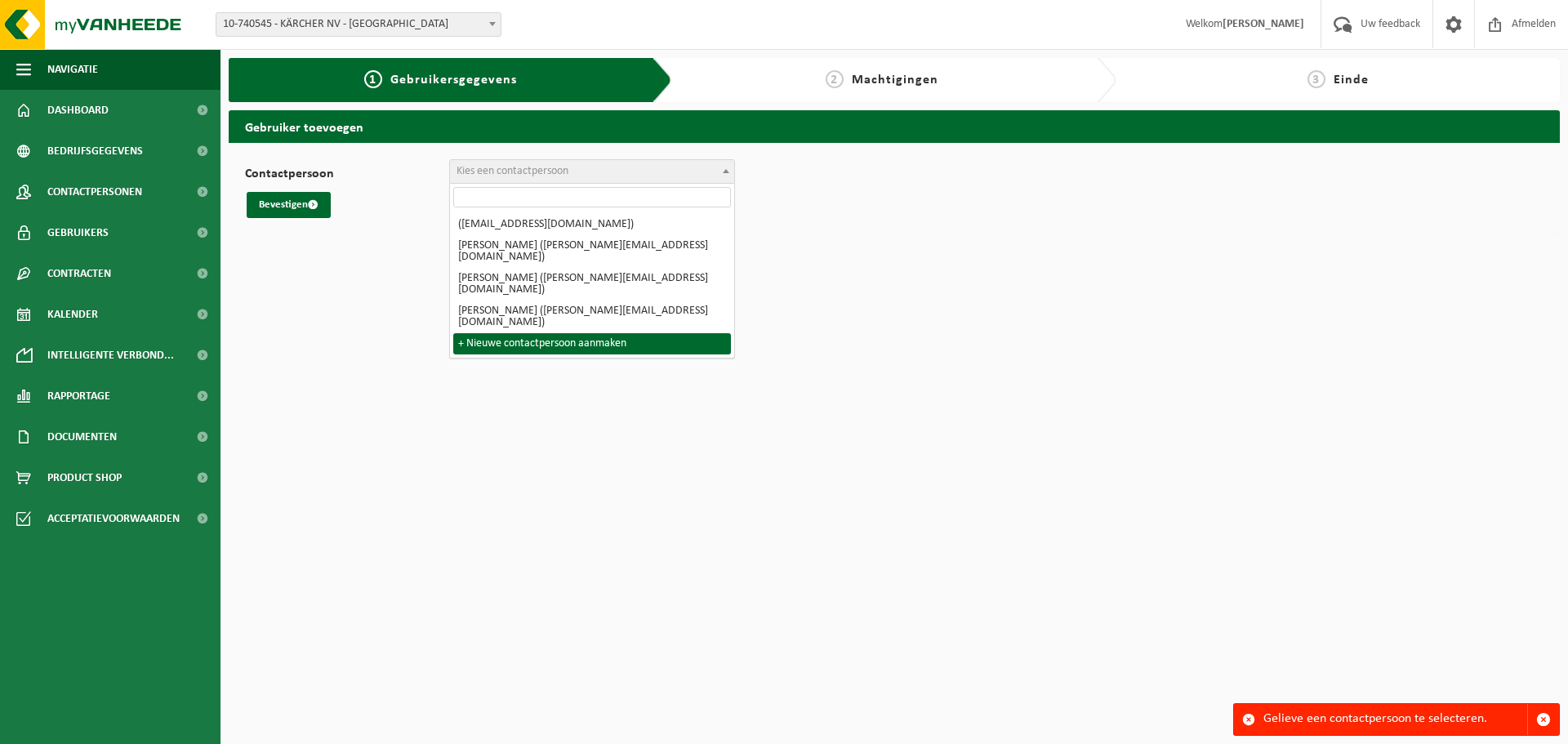
select select "0"
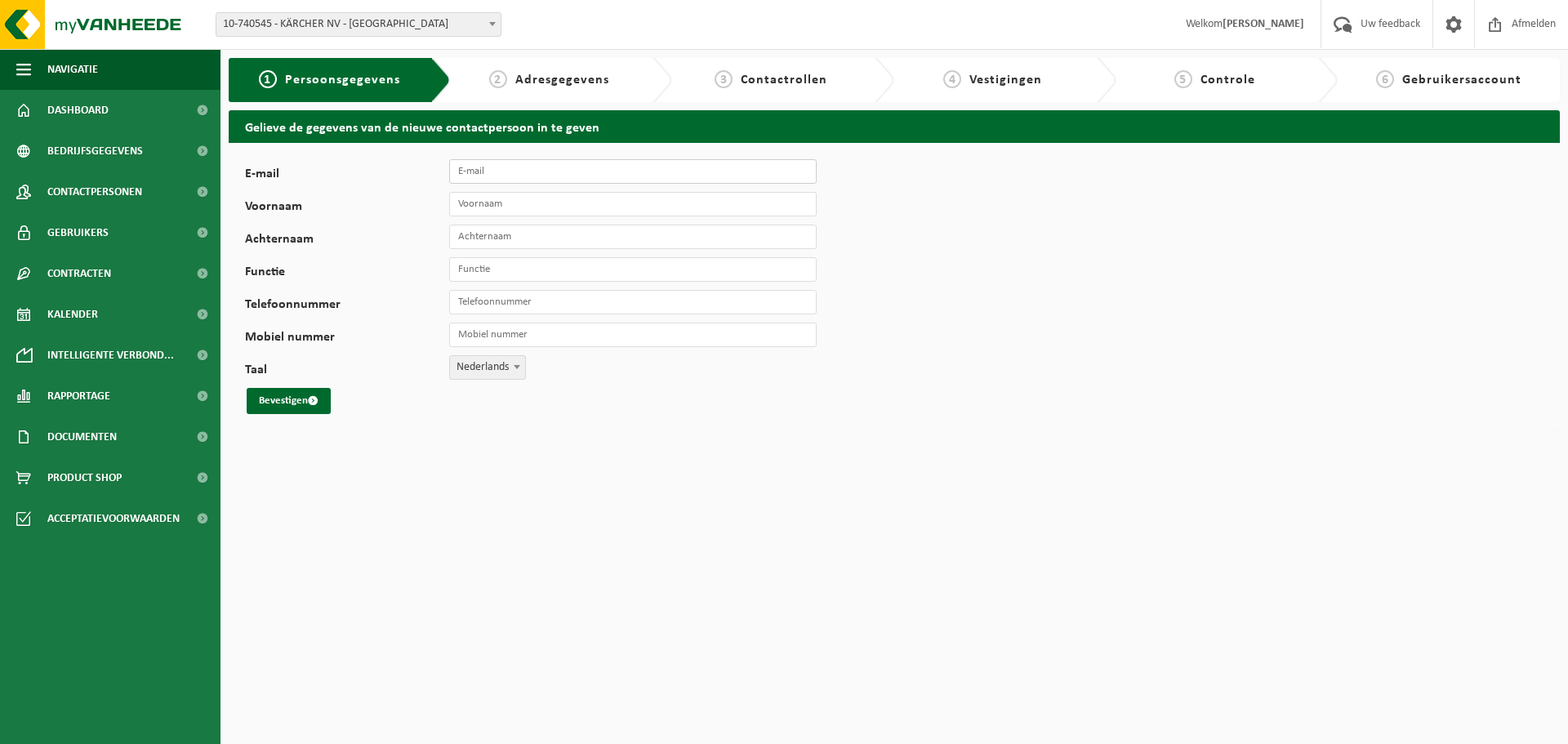
click at [480, 167] on input "E-mail" at bounding box center [632, 171] width 367 height 24
type input "[PERSON_NAME][EMAIL_ADDRESS][DOMAIN_NAME]"
type input "[PERSON_NAME]"
type input "BOUAISSA"
drag, startPoint x: 545, startPoint y: 305, endPoint x: 402, endPoint y: 301, distance: 143.1
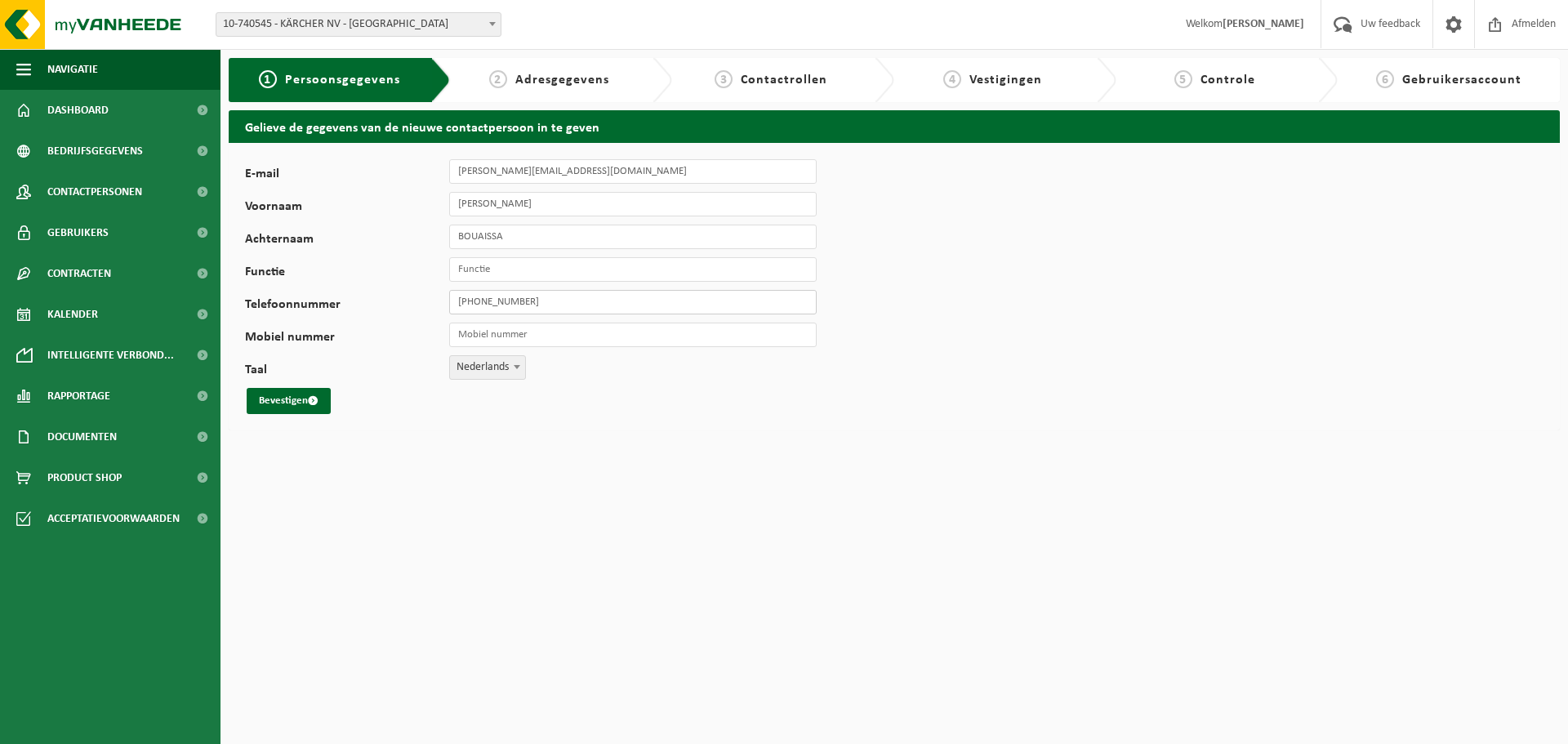
click at [402, 301] on div "Telefoonnummer [PHONE_NUMBER]" at bounding box center [539, 301] width 588 height 24
drag, startPoint x: 536, startPoint y: 298, endPoint x: 360, endPoint y: 294, distance: 176.0
click at [360, 294] on div "Telefoonnummer +32 499 93 89 64" at bounding box center [539, 301] width 588 height 24
type input "[PHONE_NUMBER]"
click at [539, 338] on input "Mobiel nummer" at bounding box center [632, 334] width 367 height 24
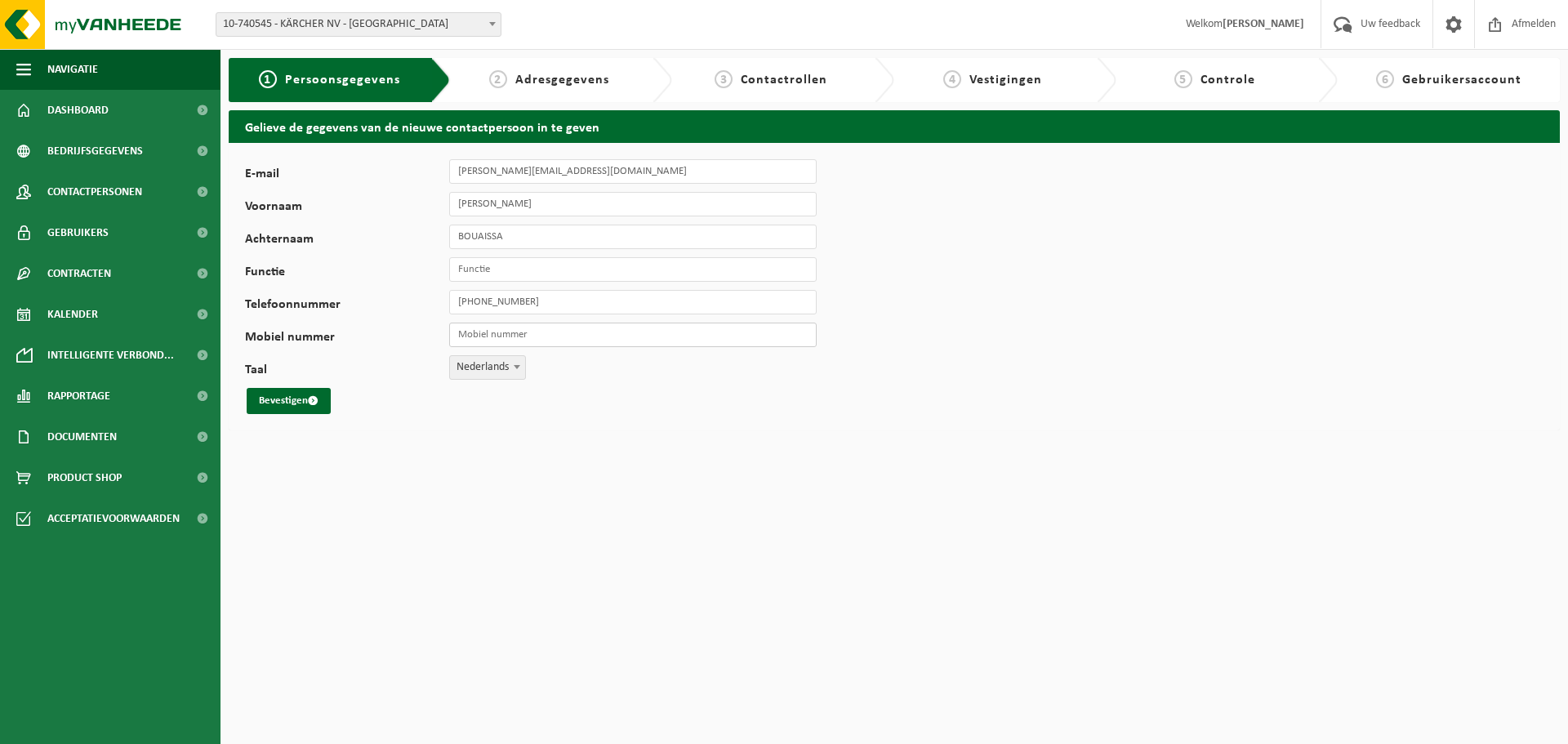
paste input "[PHONE_NUMBER]"
type input "[PHONE_NUMBER]"
click at [275, 399] on button "Bevestigen" at bounding box center [289, 400] width 84 height 26
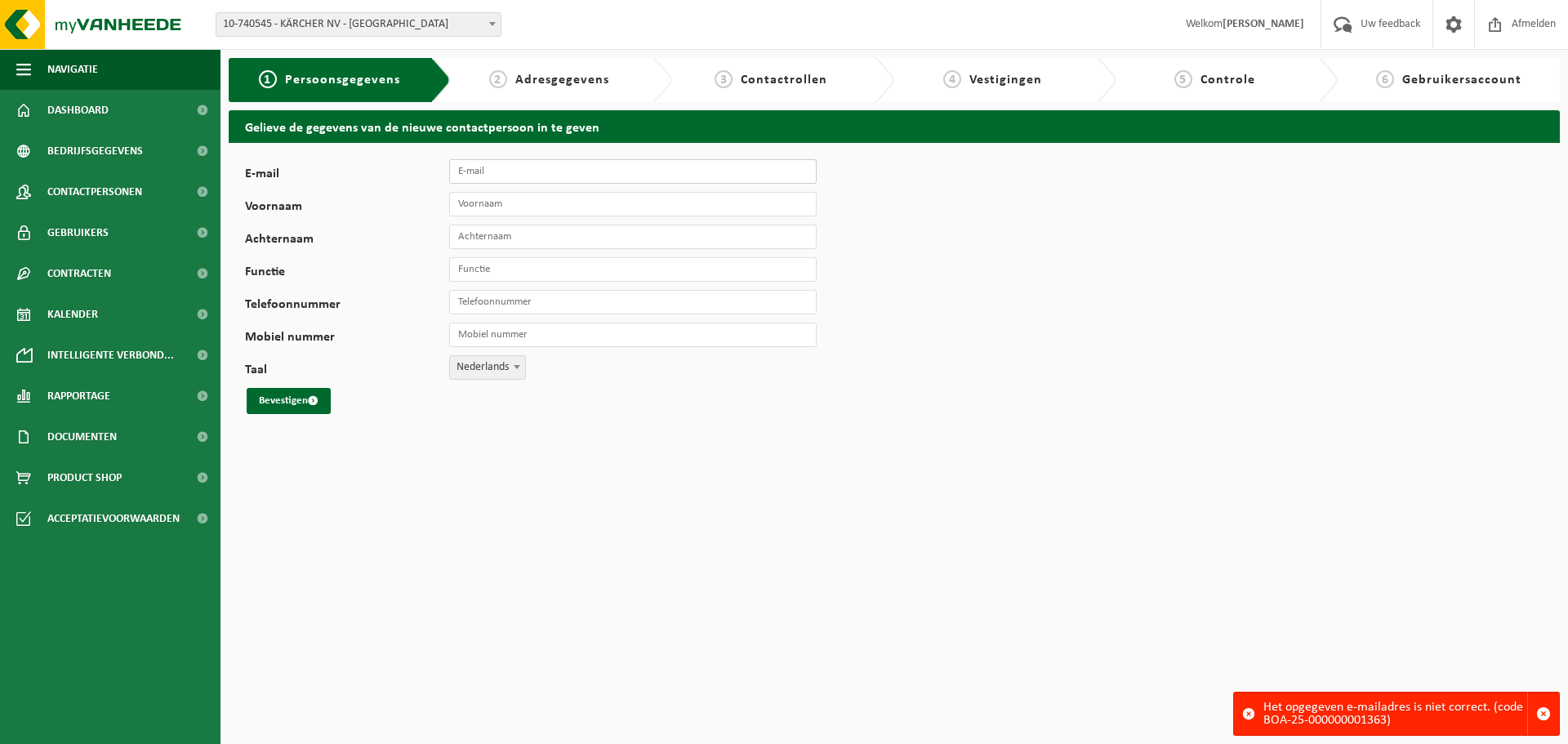
click at [500, 166] on input "E-mail" at bounding box center [632, 171] width 367 height 24
type input "NADIA.BOUAISSA@KARCHER.COM"
type input "NADIA"
type input "BOUAISSA"
click at [566, 294] on input "+32 498 73 32 90" at bounding box center [632, 301] width 367 height 24
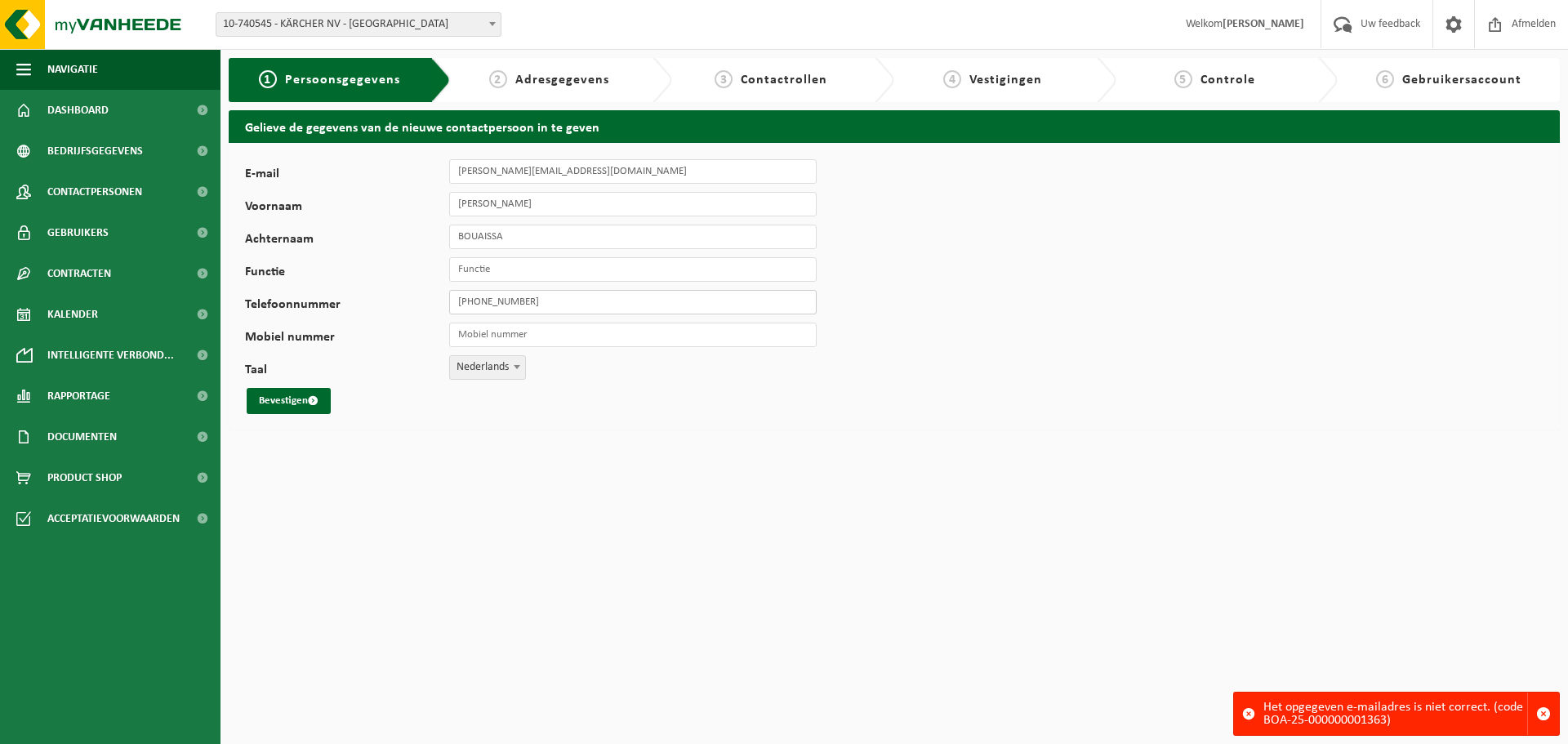
drag, startPoint x: 564, startPoint y: 296, endPoint x: 427, endPoint y: 301, distance: 137.1
click at [427, 301] on div "Telefoonnummer +32 498 73 32 90" at bounding box center [539, 301] width 588 height 24
type input "[PHONE_NUMBER]"
click at [295, 407] on button "Bevestigen" at bounding box center [289, 400] width 84 height 26
click at [95, 111] on span "Dashboard" at bounding box center [78, 110] width 62 height 41
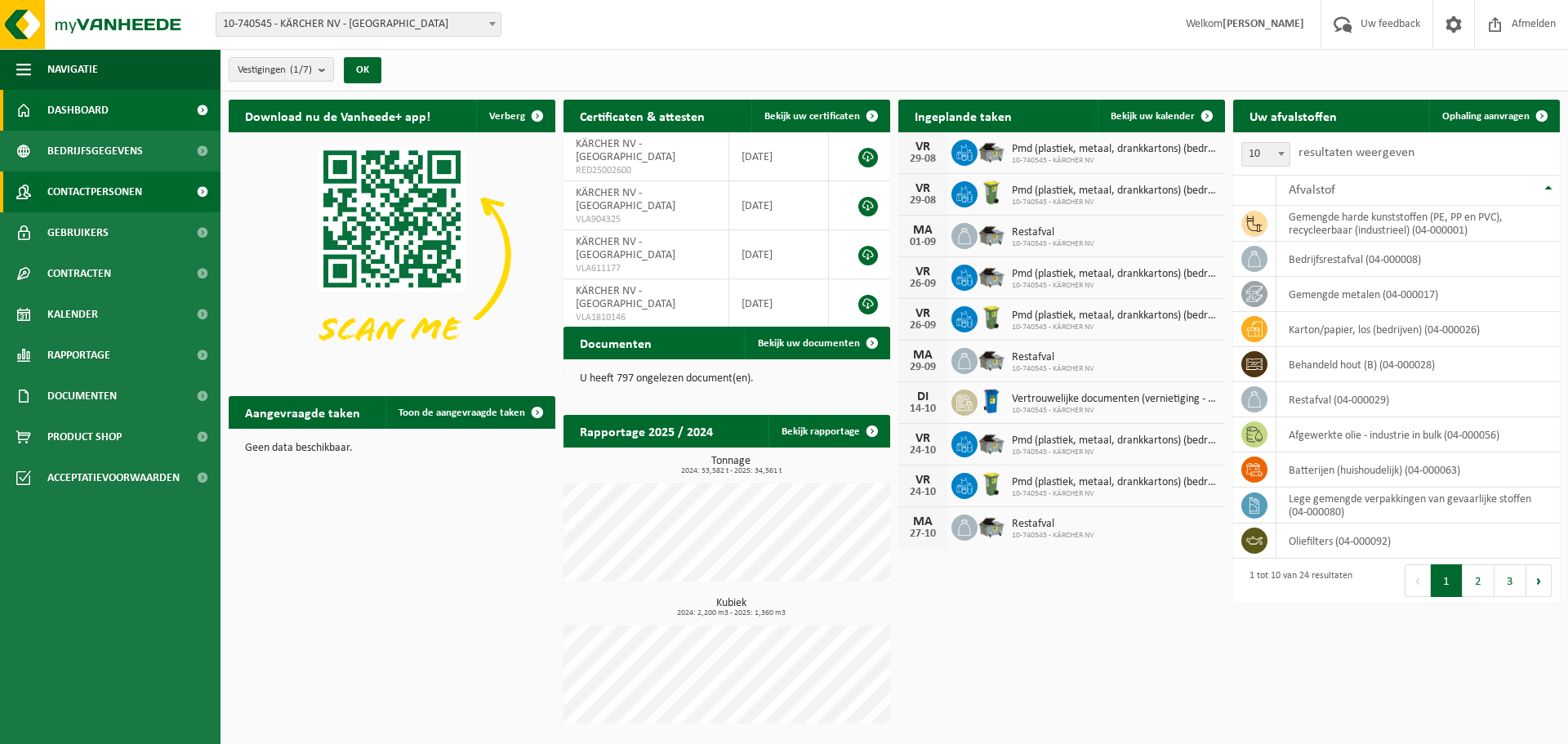
click at [103, 192] on span "Contactpersonen" at bounding box center [95, 192] width 95 height 41
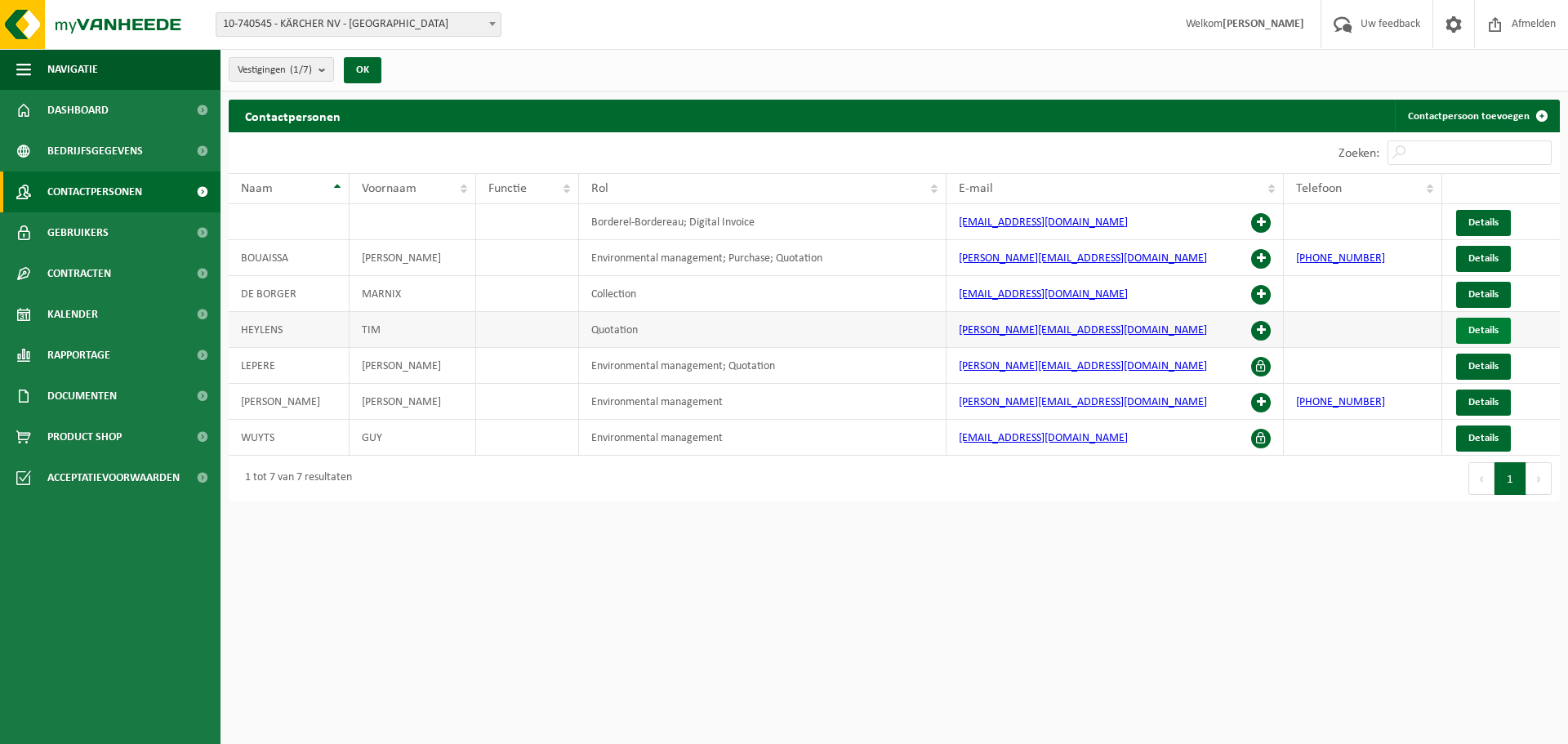
click at [1499, 331] on link "Details" at bounding box center [1484, 330] width 55 height 26
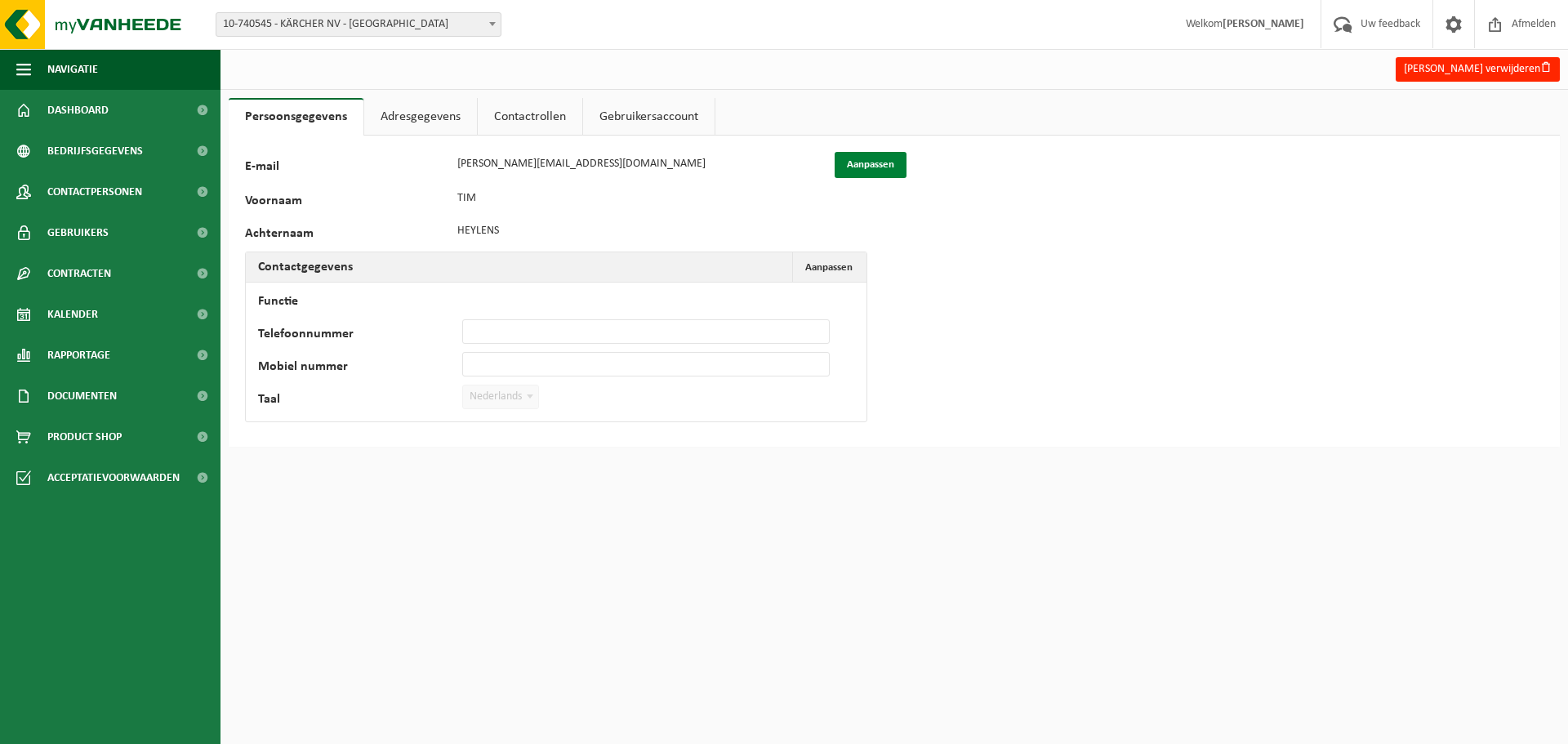
click at [860, 161] on button "Aanpassen" at bounding box center [871, 165] width 72 height 26
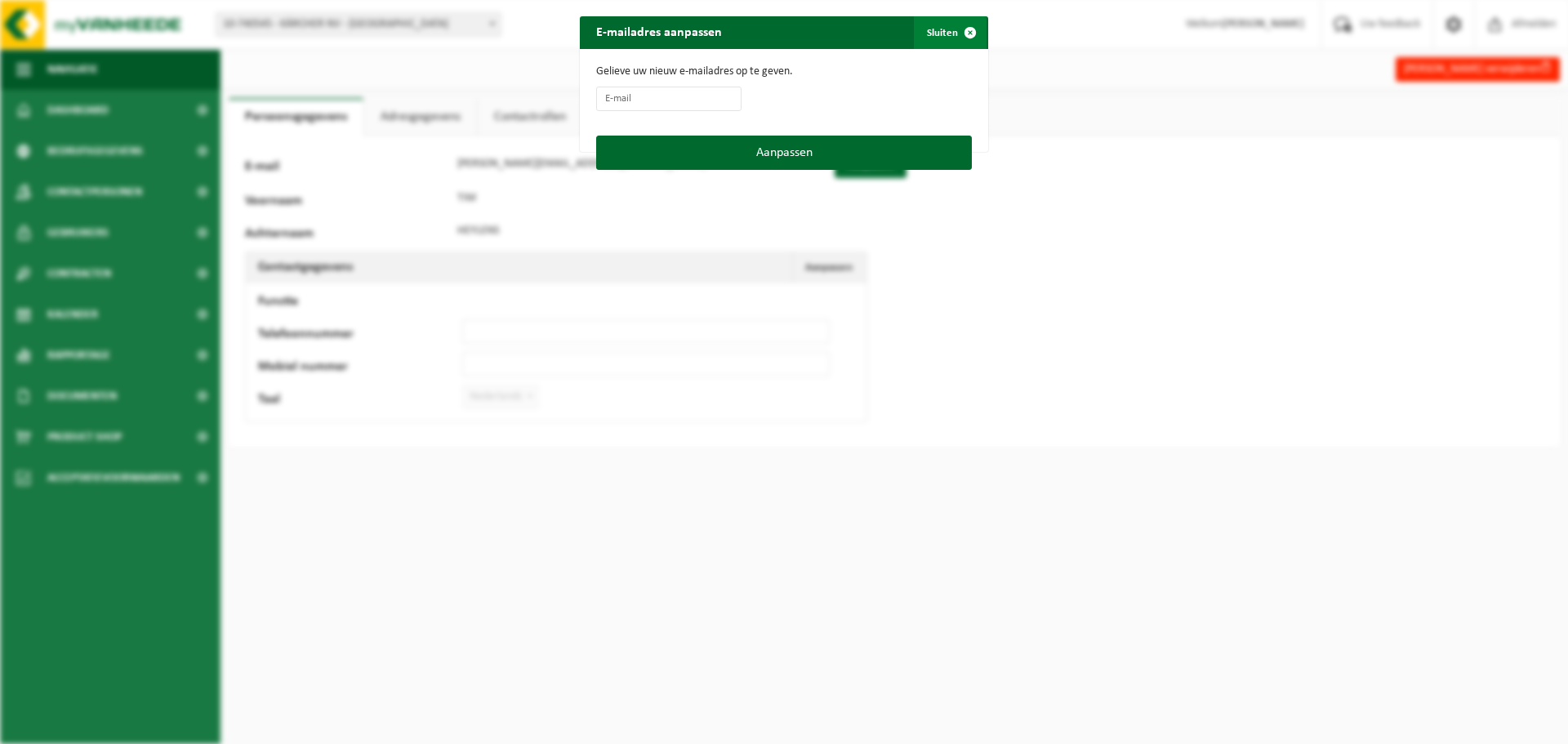
click at [927, 28] on button "Sluiten" at bounding box center [950, 32] width 73 height 33
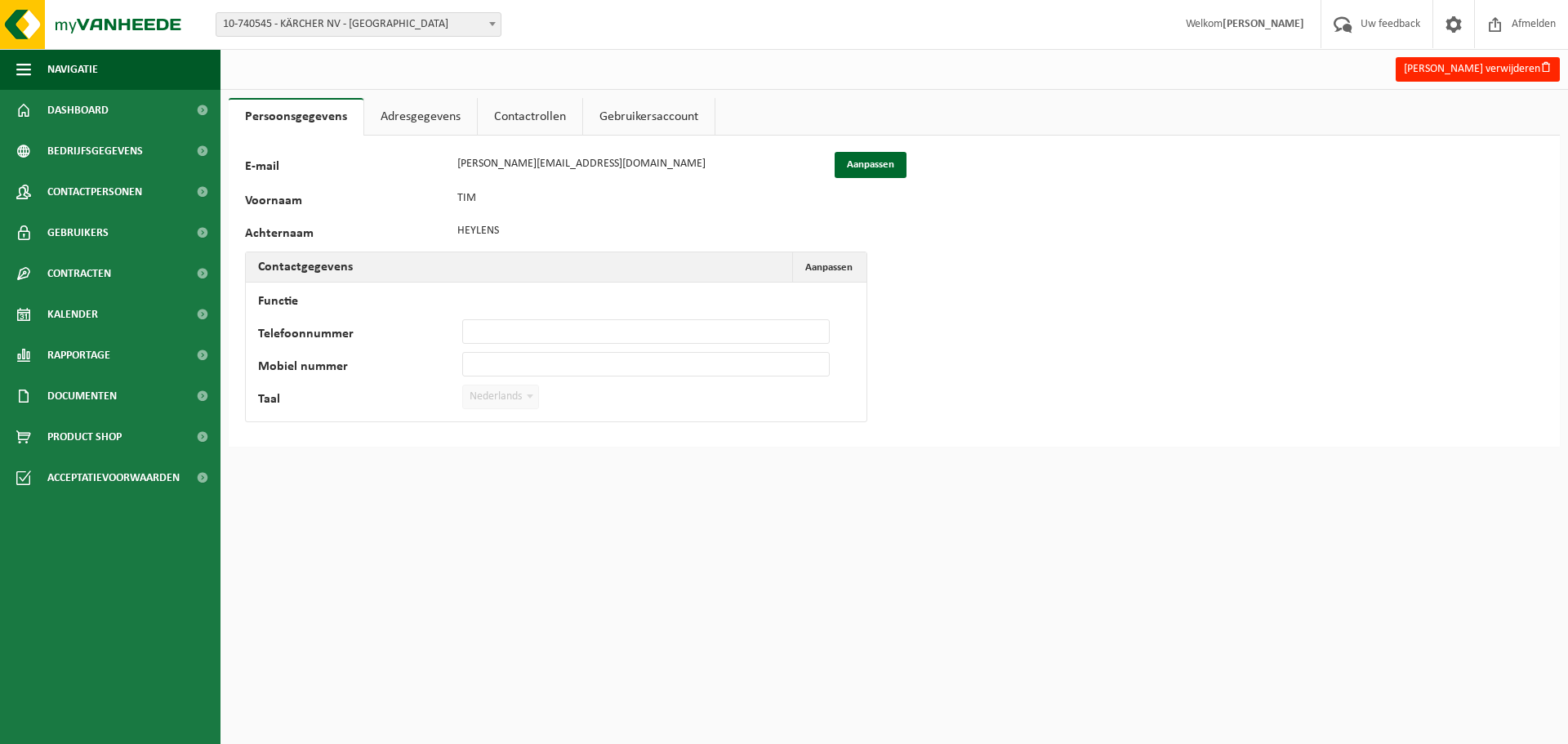
click at [518, 117] on link "Contactrollen" at bounding box center [530, 117] width 105 height 37
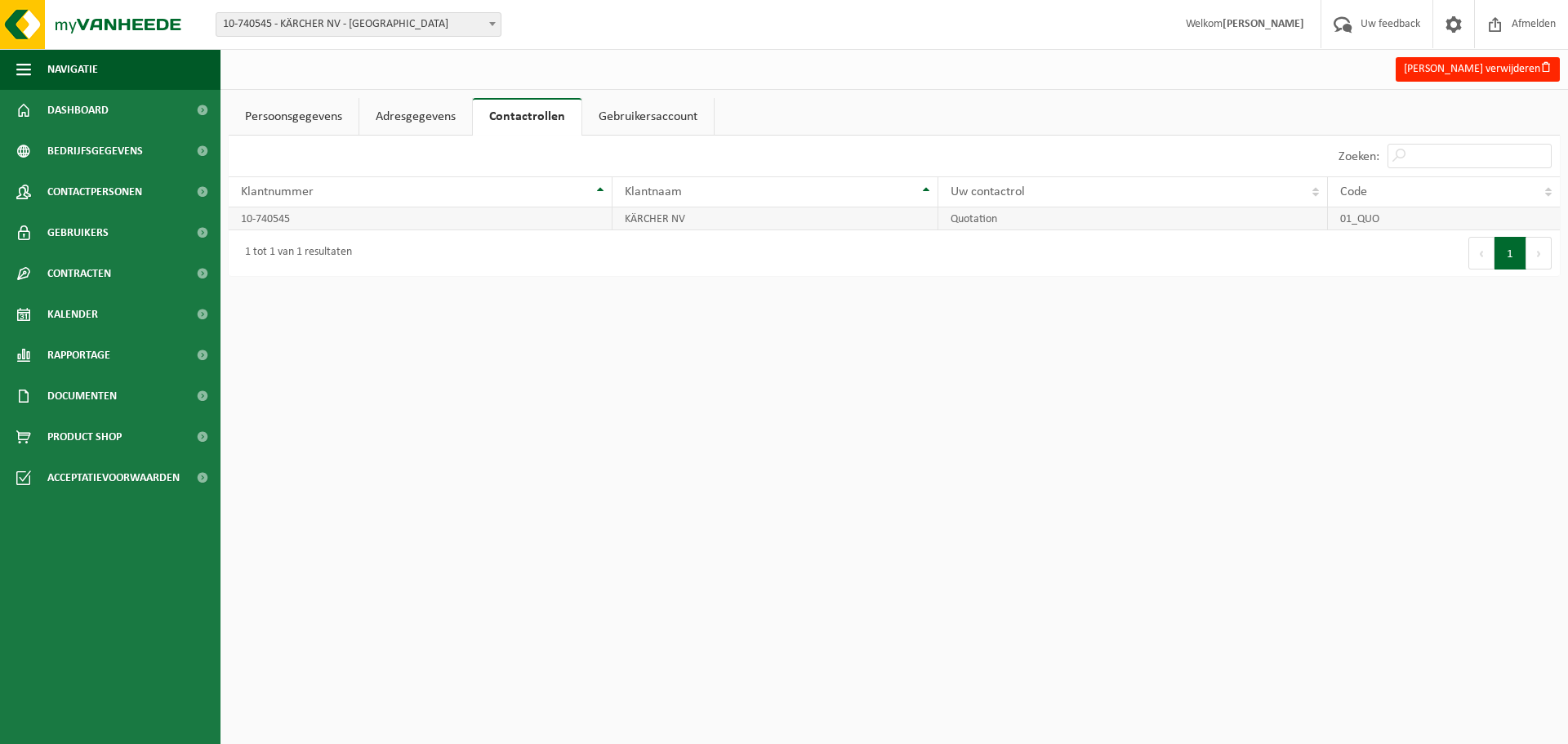
click at [665, 225] on td "KÄRCHER NV" at bounding box center [776, 219] width 327 height 23
click at [496, 209] on td "10-740545" at bounding box center [420, 219] width 384 height 23
click at [710, 220] on td "KÄRCHER NV" at bounding box center [776, 219] width 327 height 23
click at [1512, 69] on button "Tim Heylens verwijderen" at bounding box center [1478, 69] width 164 height 24
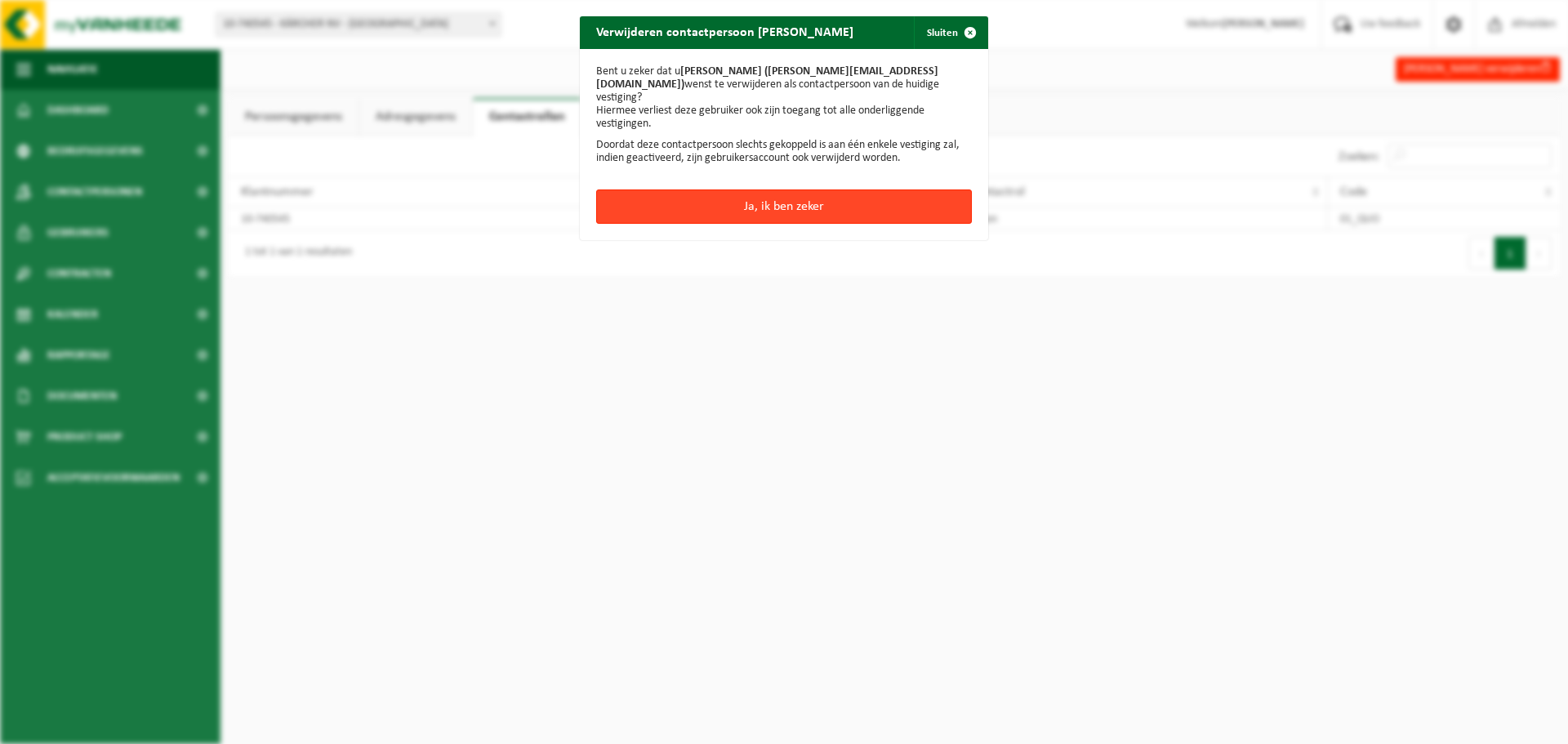
click at [809, 193] on button "Ja, ik ben zeker" at bounding box center [784, 206] width 376 height 35
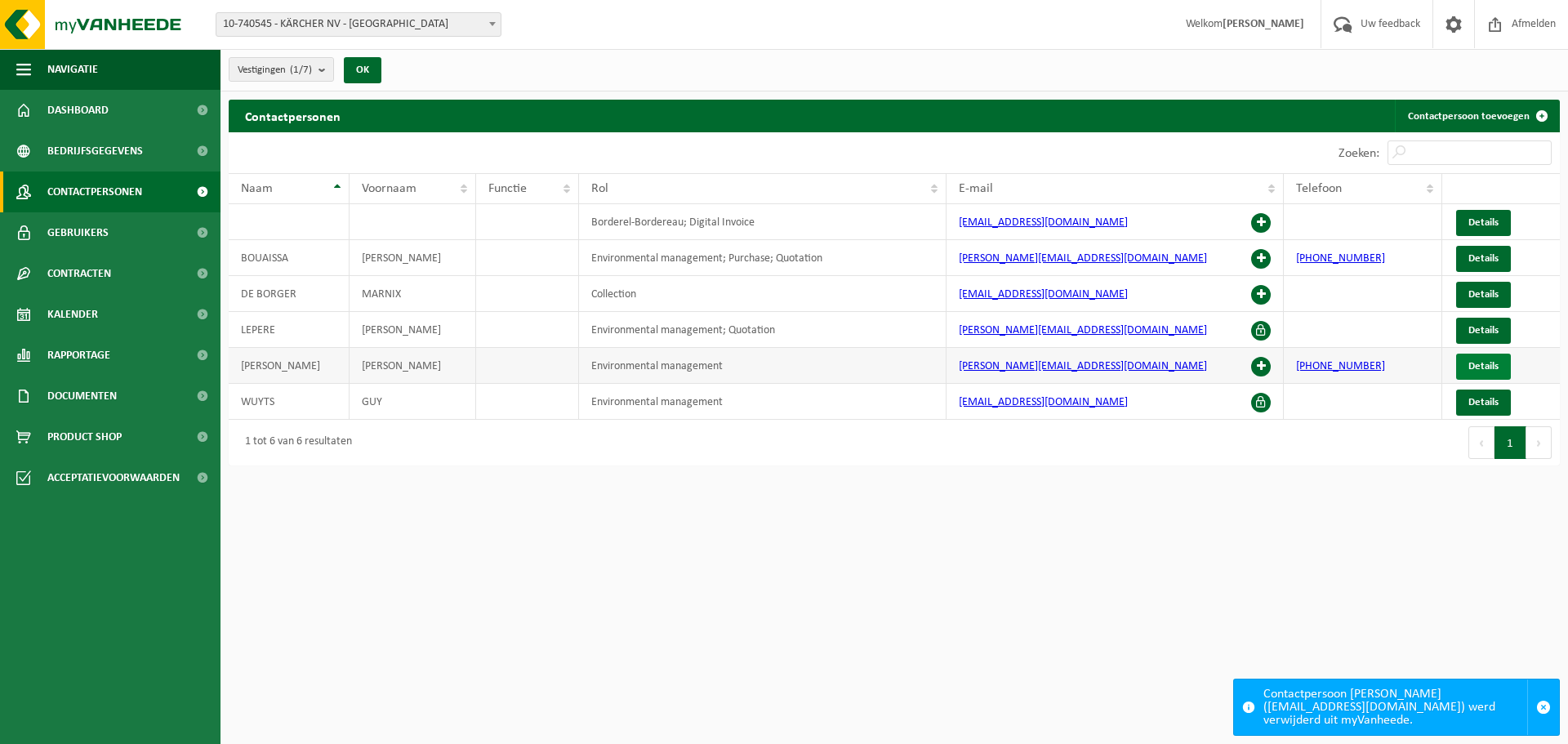
click at [1472, 367] on span "Details" at bounding box center [1484, 367] width 30 height 11
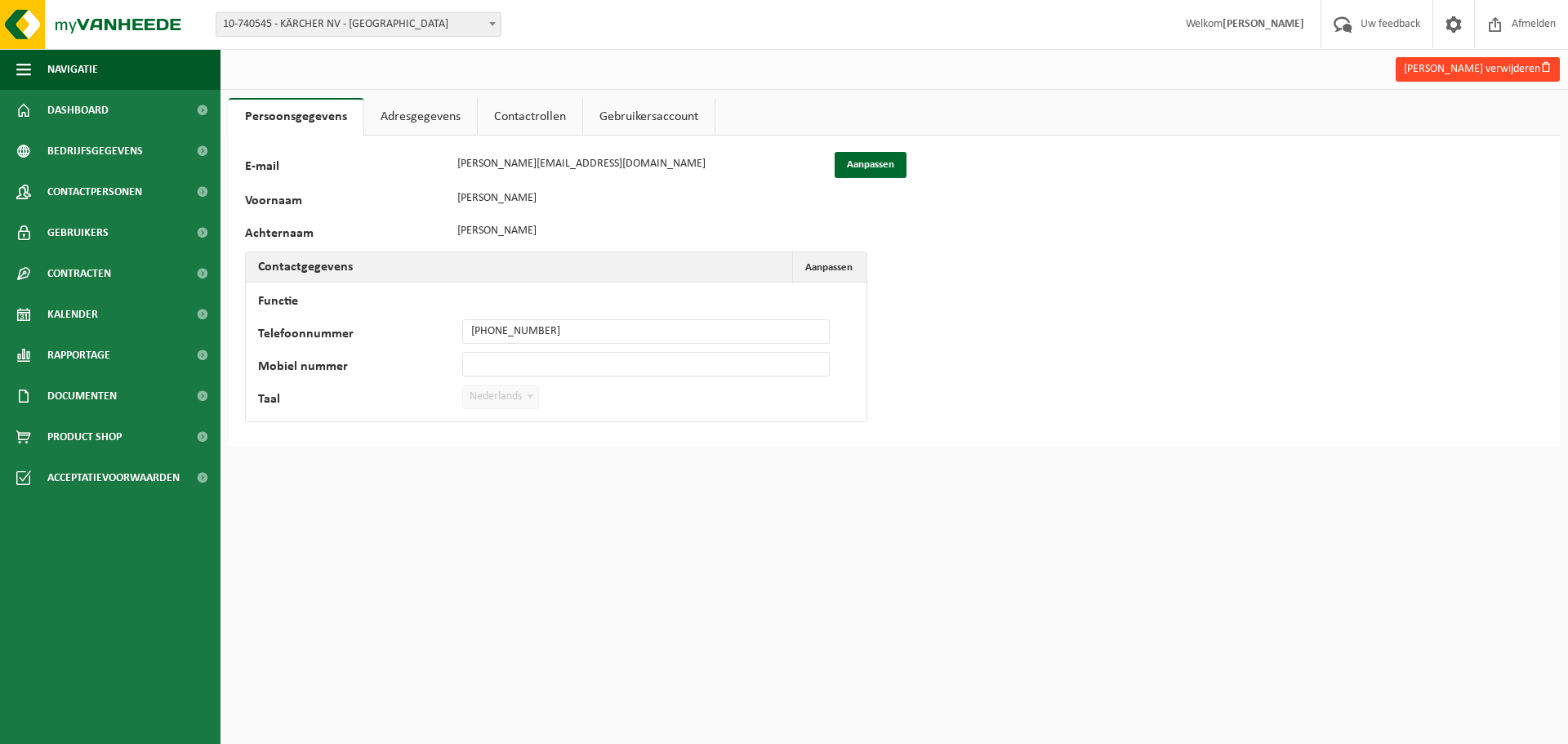
click at [1514, 70] on button "Werner Van huffelen verwijderen" at bounding box center [1478, 69] width 164 height 24
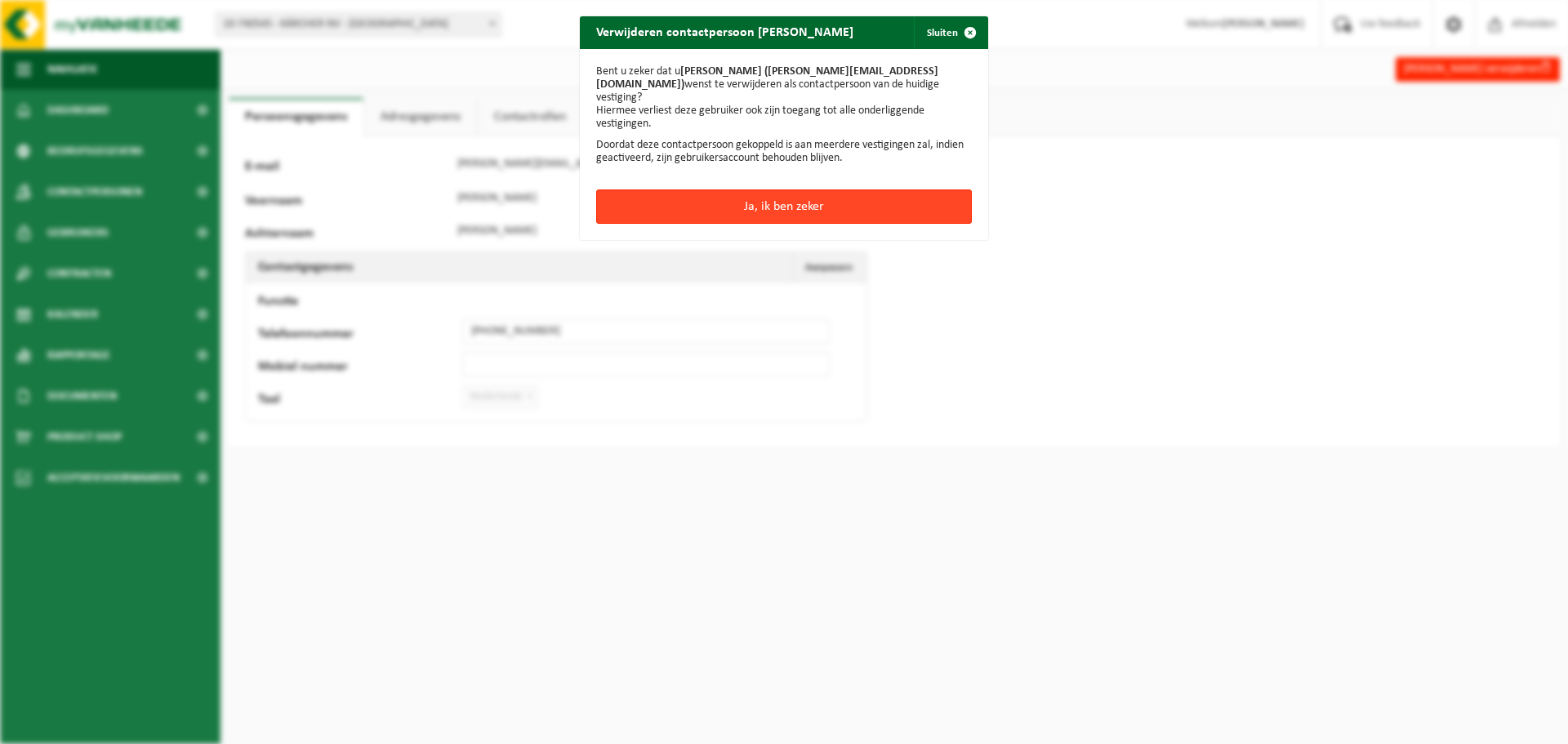
click at [888, 189] on button "Ja, ik ben zeker" at bounding box center [784, 206] width 376 height 35
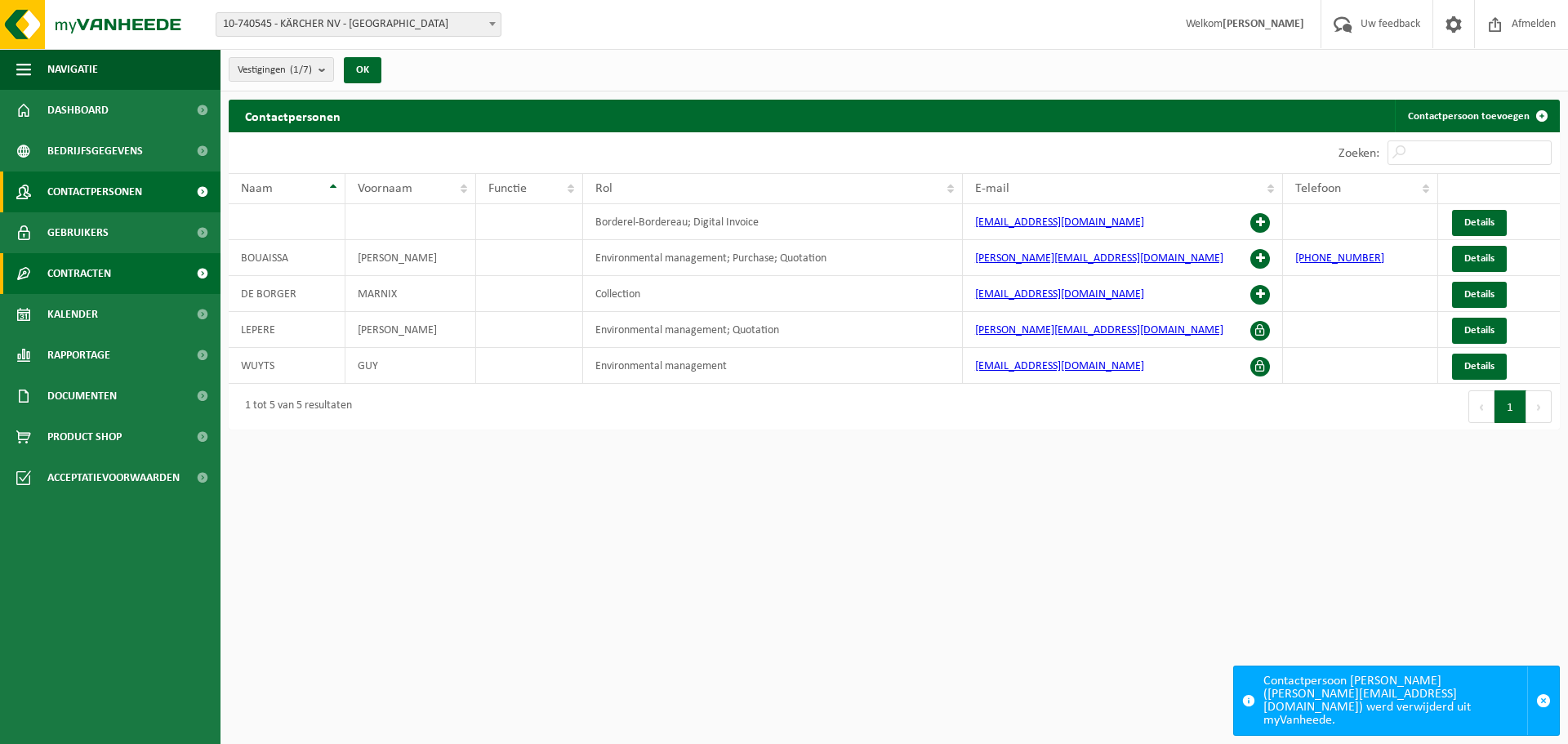
click at [128, 268] on link "Contracten" at bounding box center [110, 274] width 220 height 41
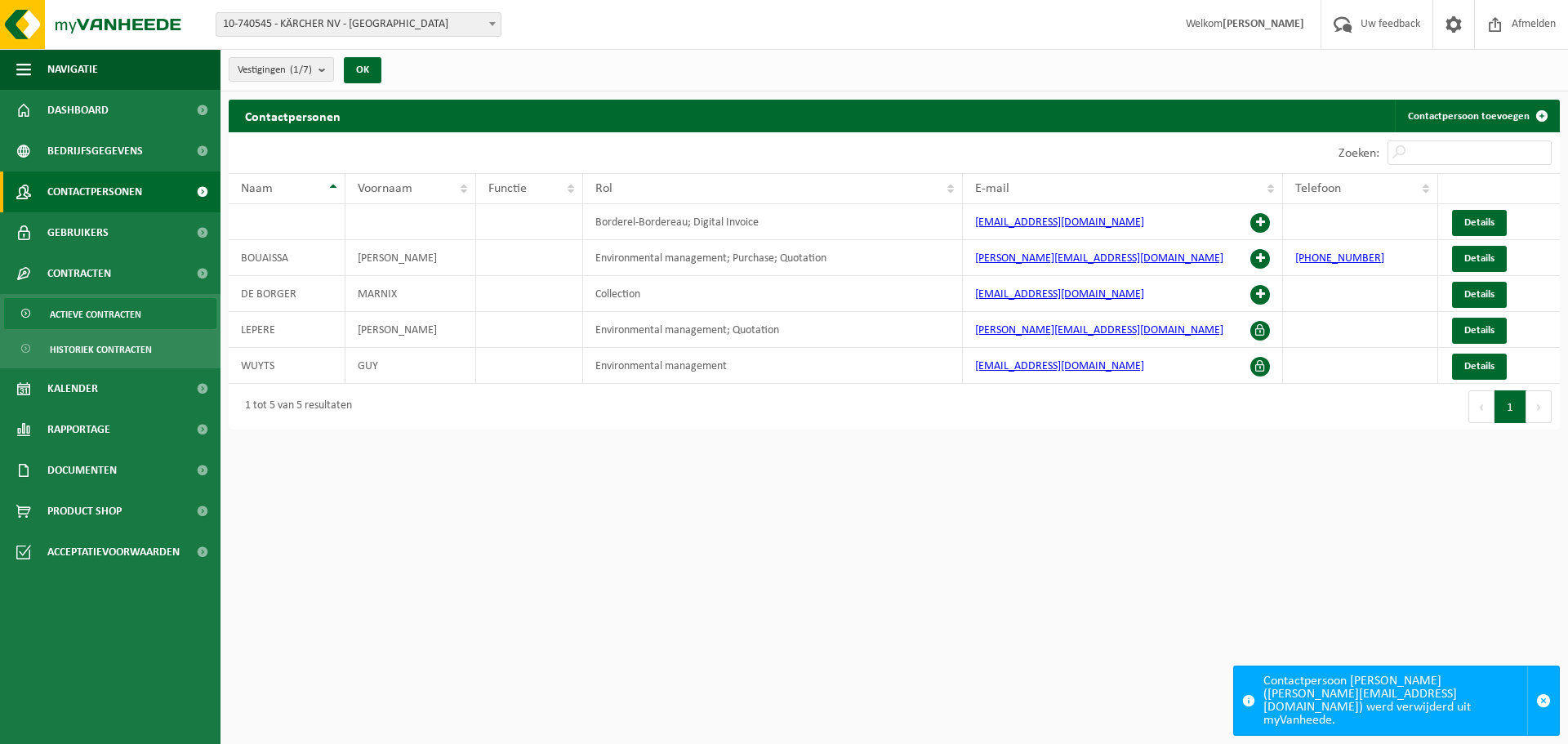
click at [134, 313] on span "Actieve contracten" at bounding box center [95, 314] width 91 height 31
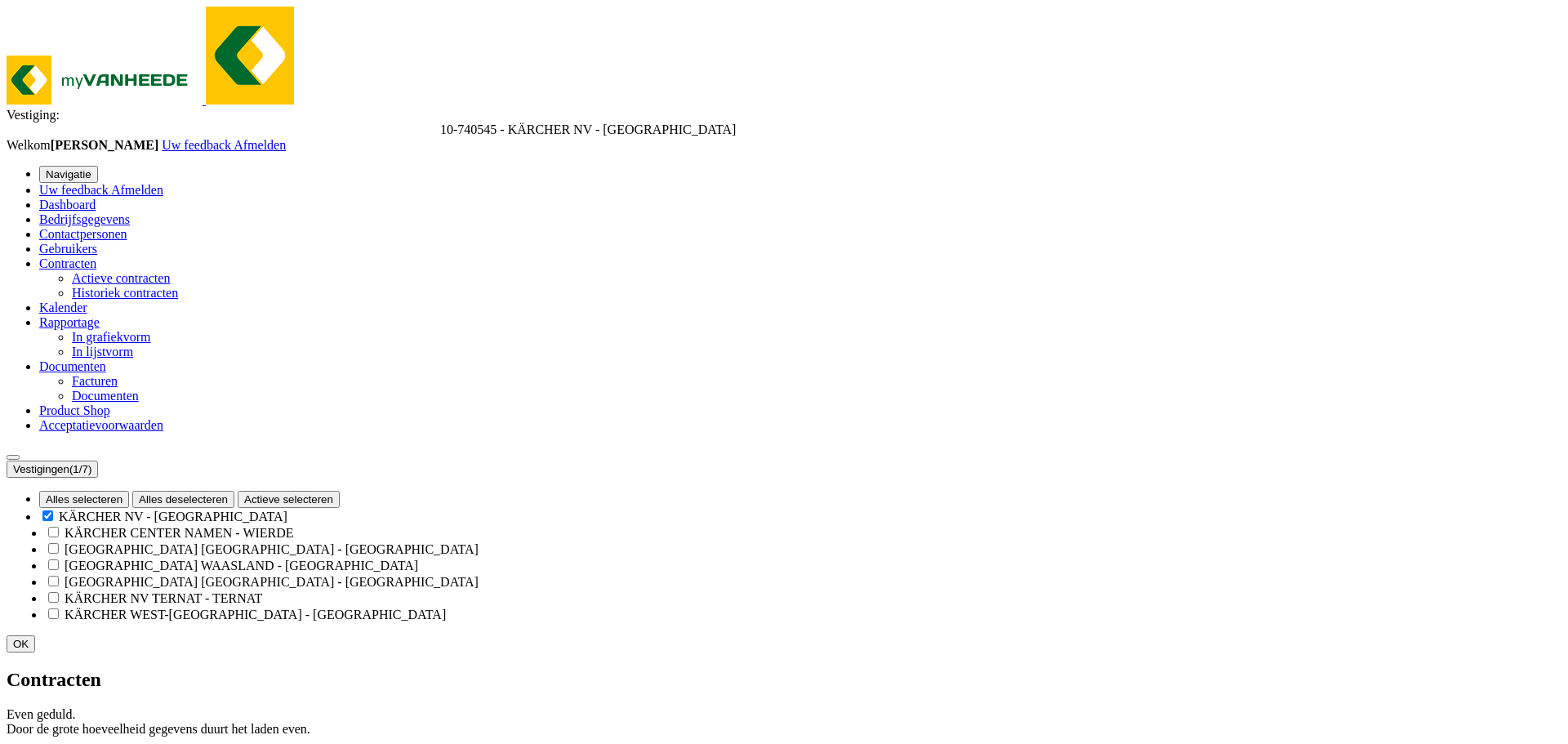
click at [95, 198] on link "Dashboard" at bounding box center [67, 204] width 57 height 14
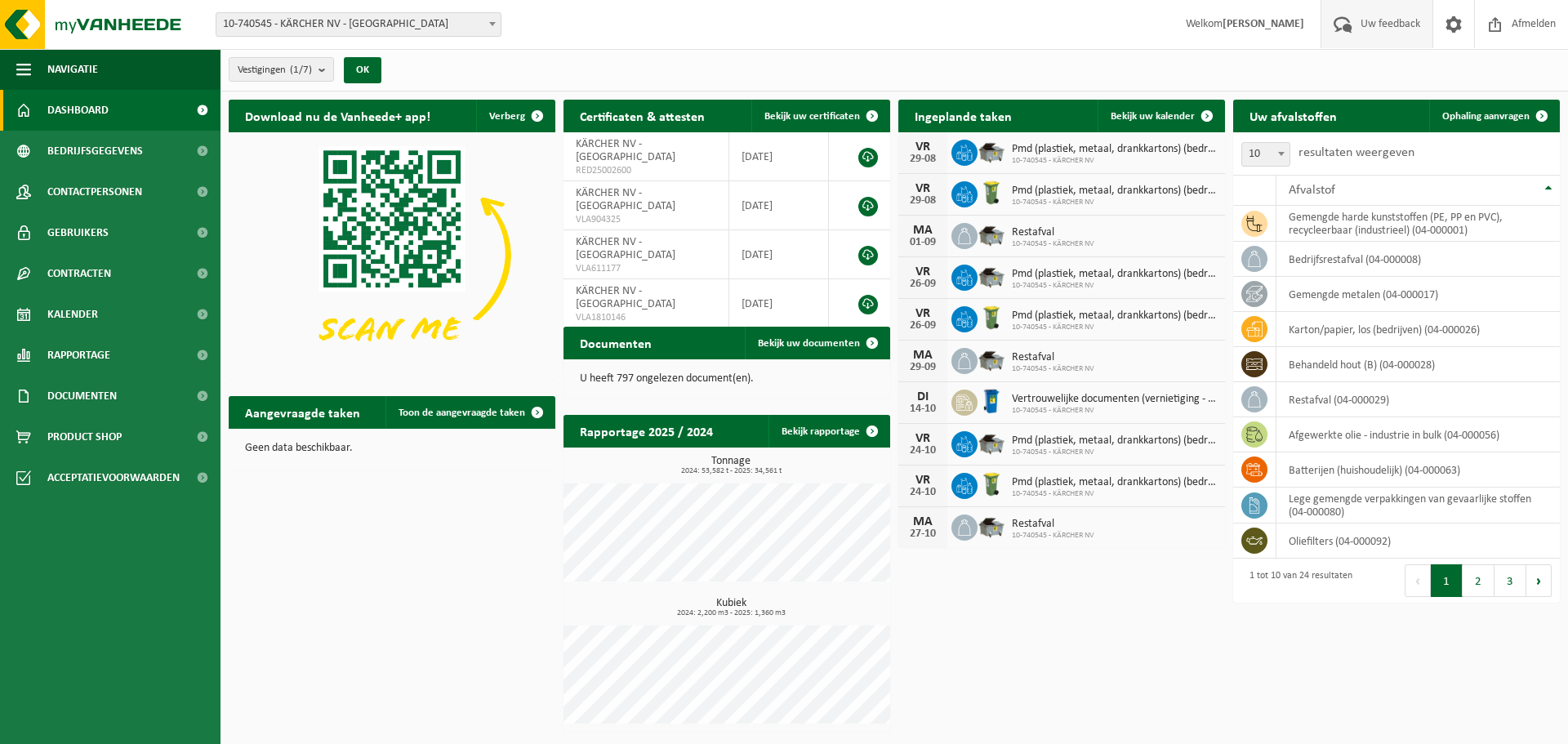
click at [1381, 19] on span "Uw feedback" at bounding box center [1391, 24] width 68 height 48
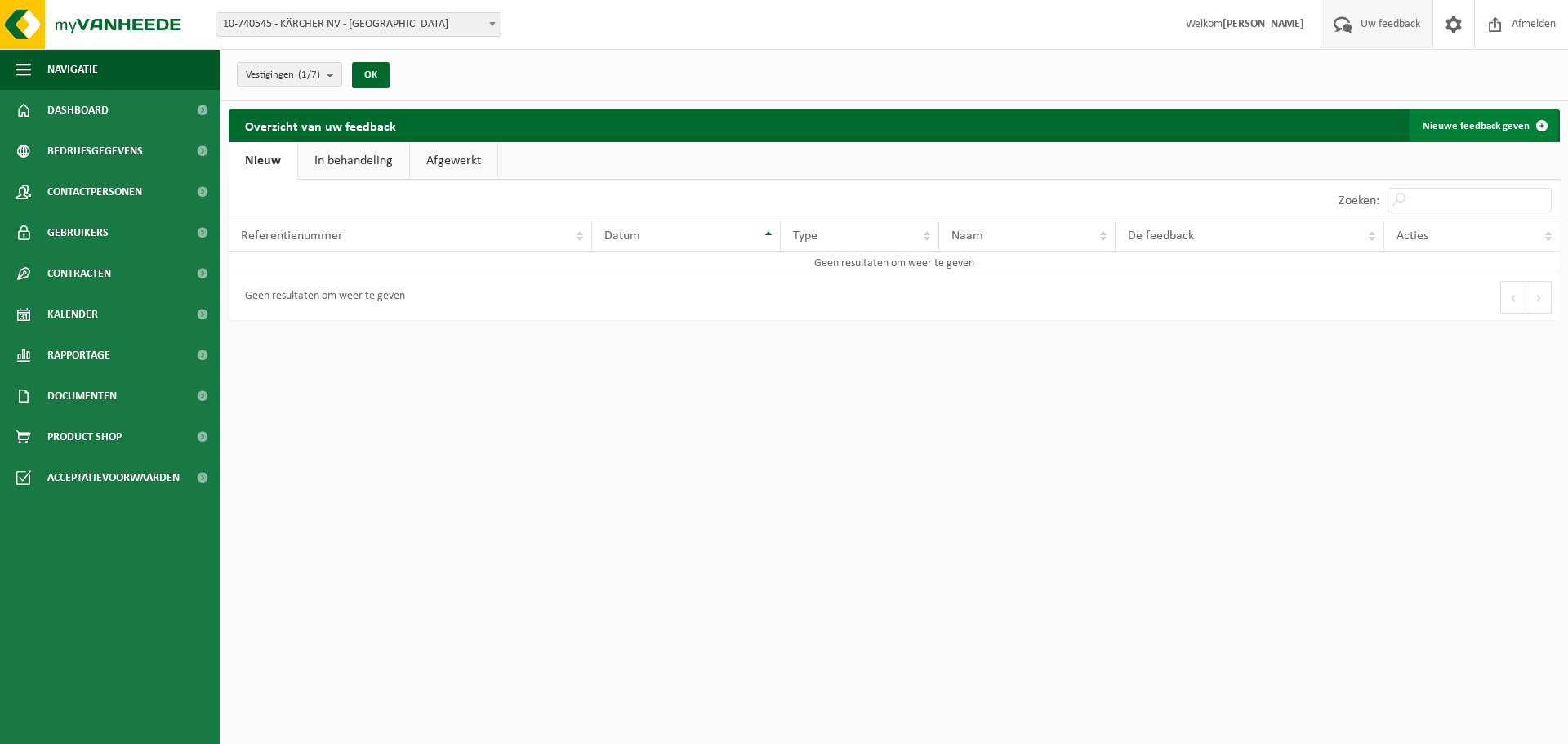
click at [1469, 131] on link "Nieuwe feedback geven" at bounding box center [1484, 126] width 149 height 33
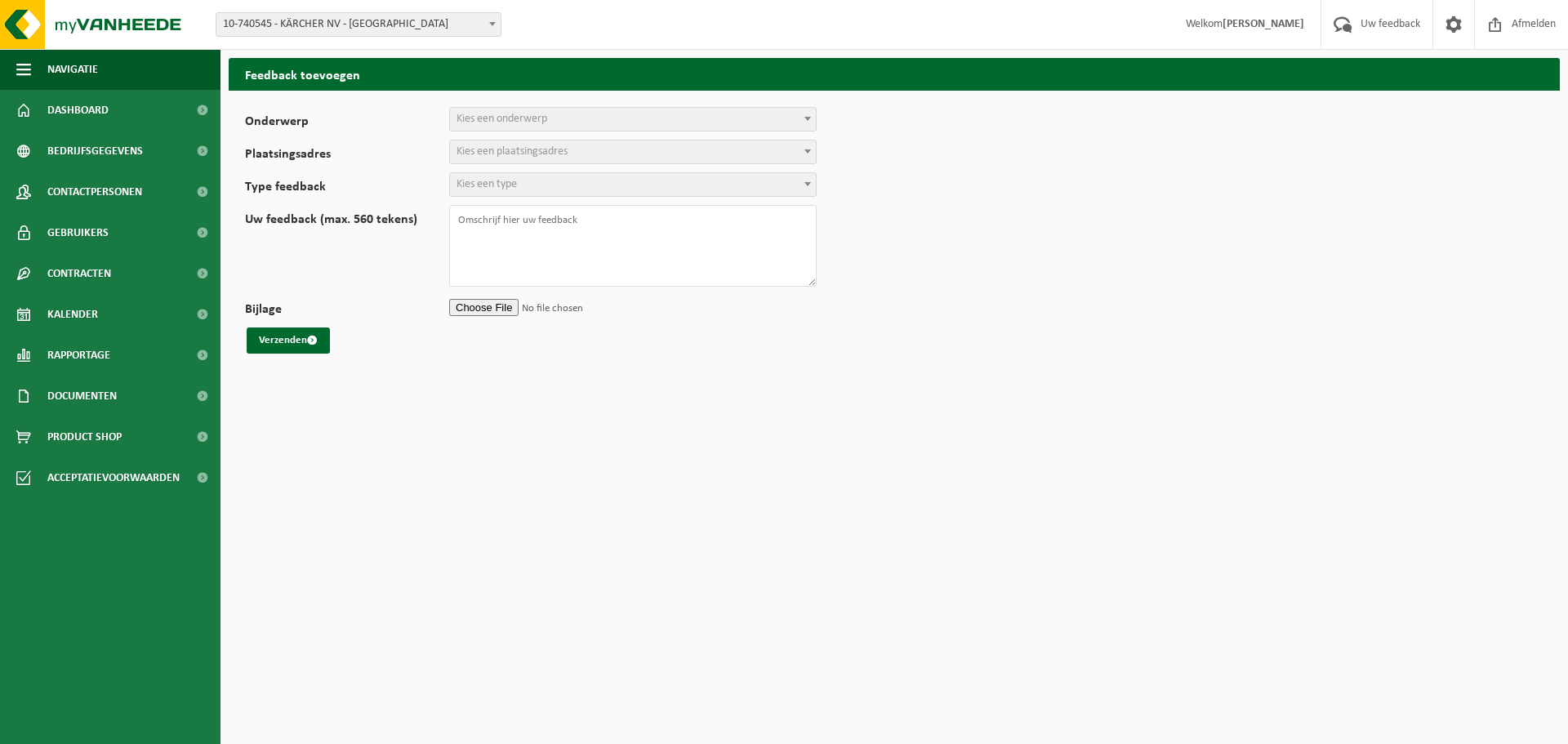
select select
click at [503, 112] on span "Kies een onderwerp" at bounding box center [502, 118] width 90 height 13
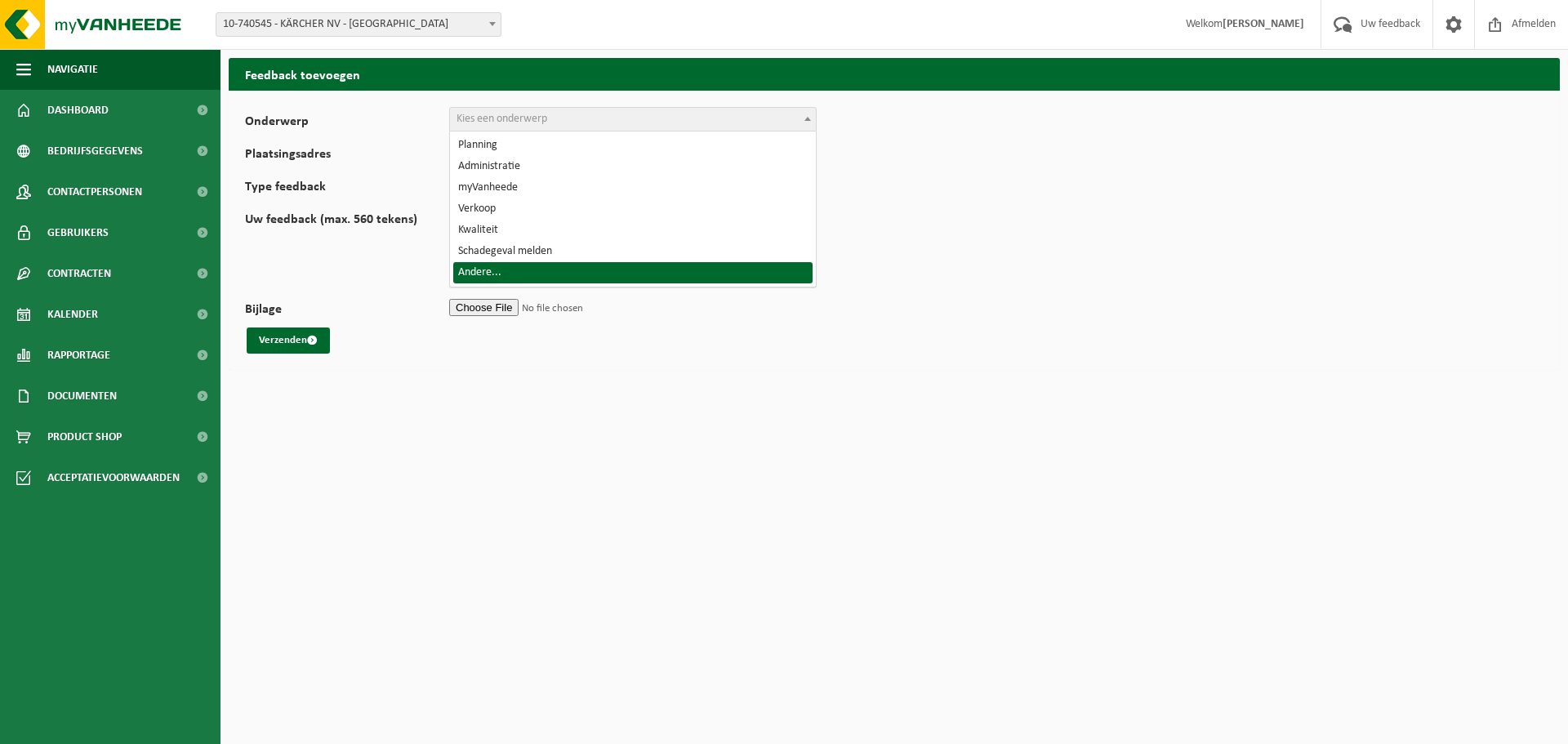
select select "32"
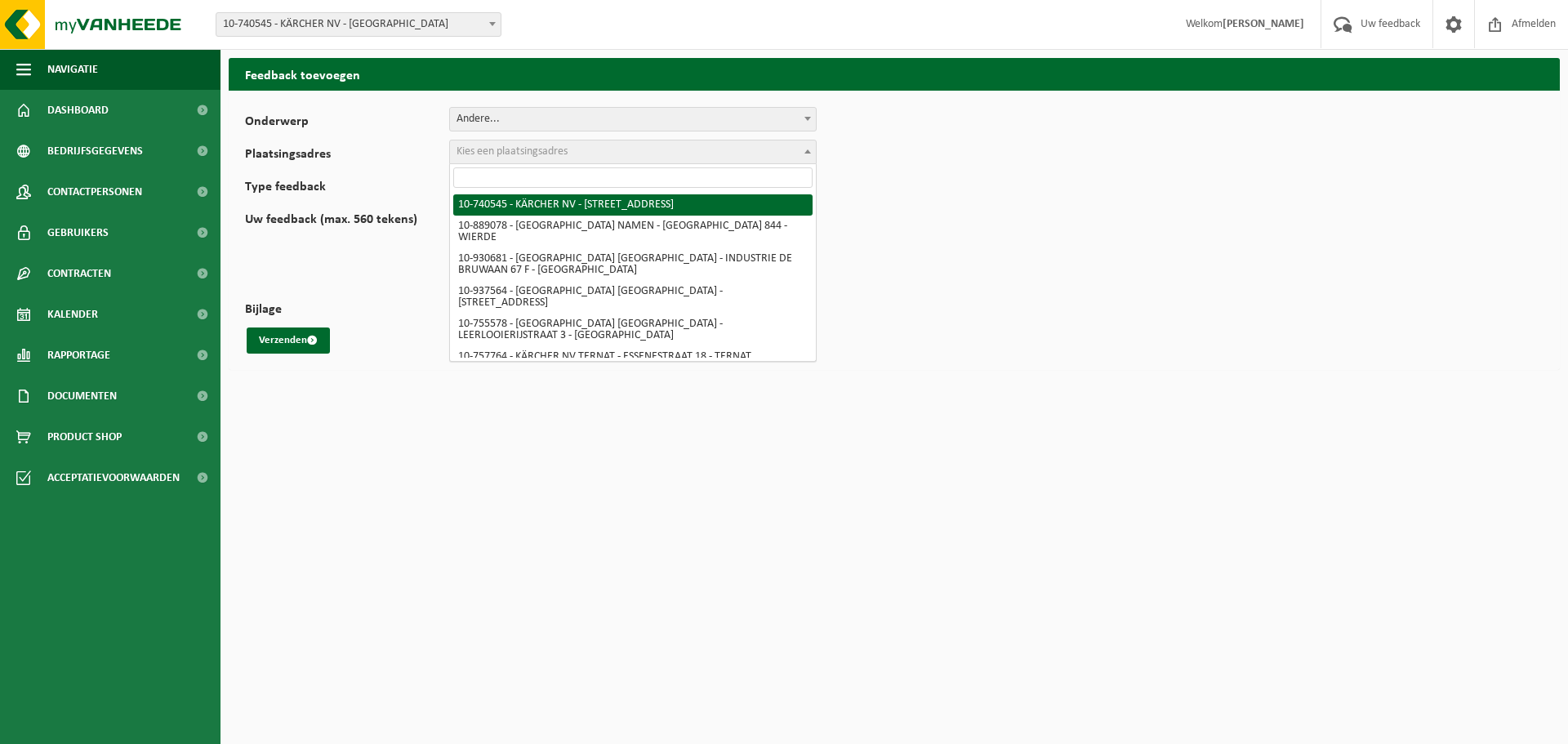
click at [534, 151] on span "Kies een plaatsingsadres" at bounding box center [513, 151] width 111 height 13
select select "7875"
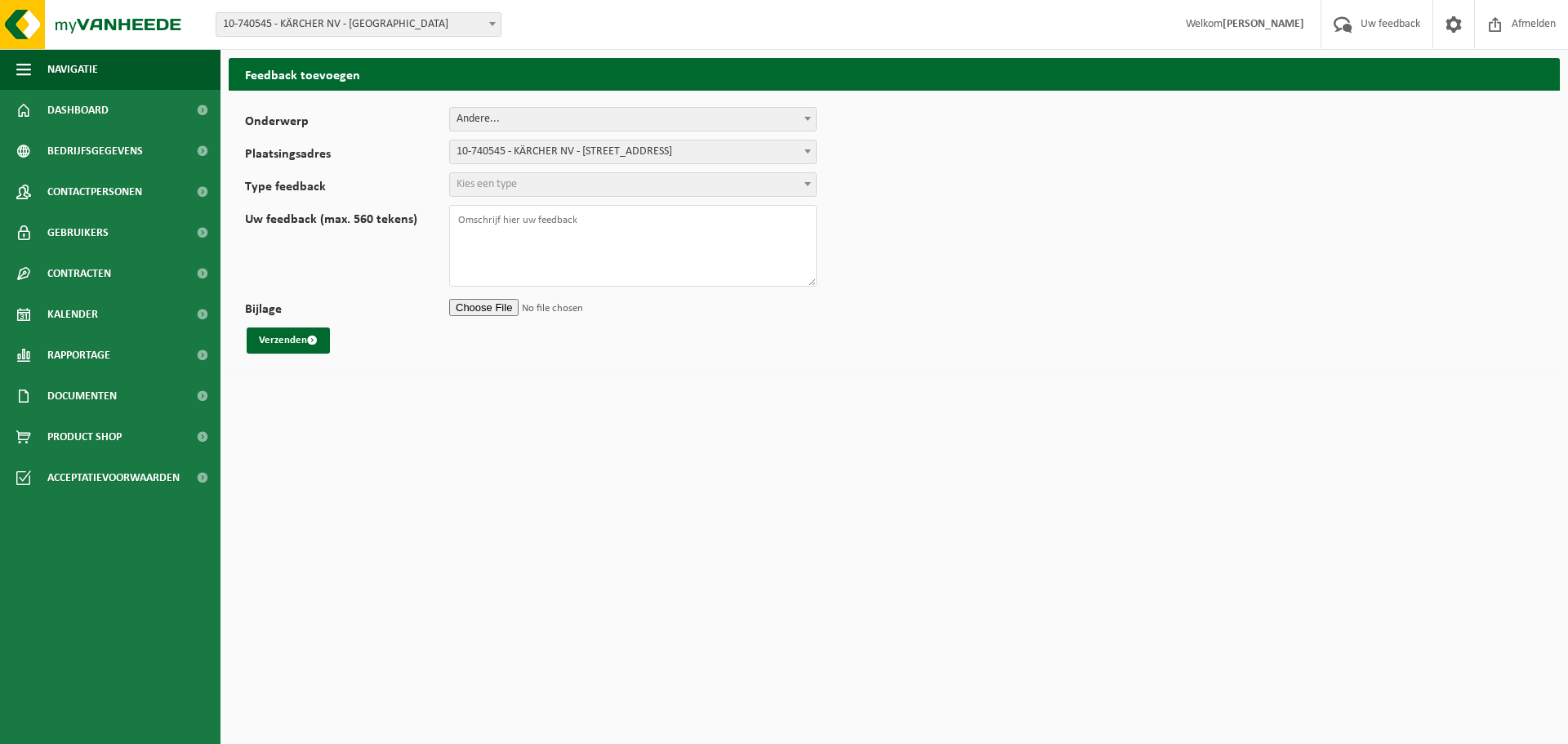
click at [514, 184] on span "Kies een type" at bounding box center [487, 184] width 61 height 13
select select "QUE"
click at [486, 239] on textarea "Uw feedback (max. 560 tekens)" at bounding box center [632, 246] width 367 height 82
type textarea "Beste In welke container dienen we rubber kwijt? Nadia"
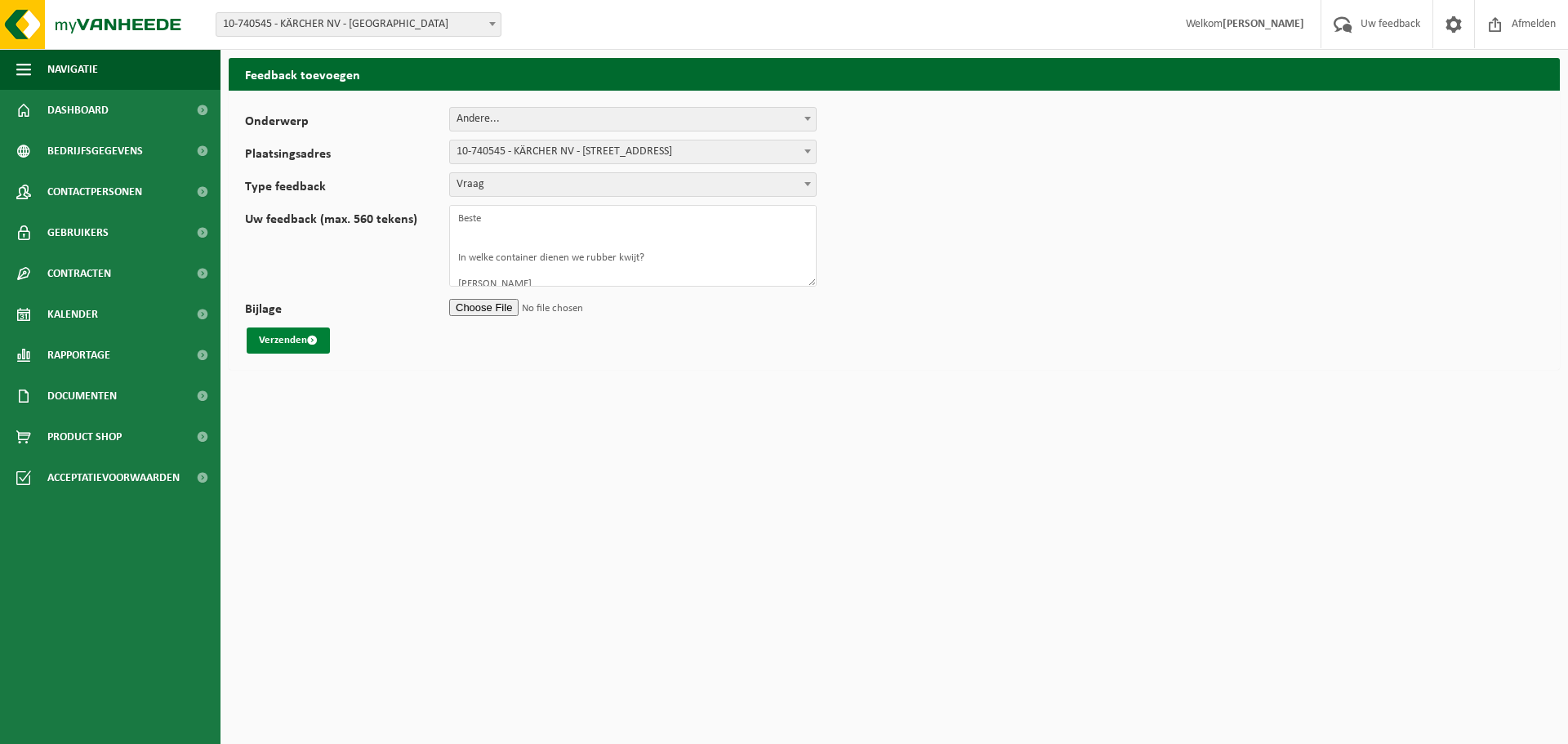
click at [322, 345] on button "Verzenden" at bounding box center [288, 340] width 84 height 26
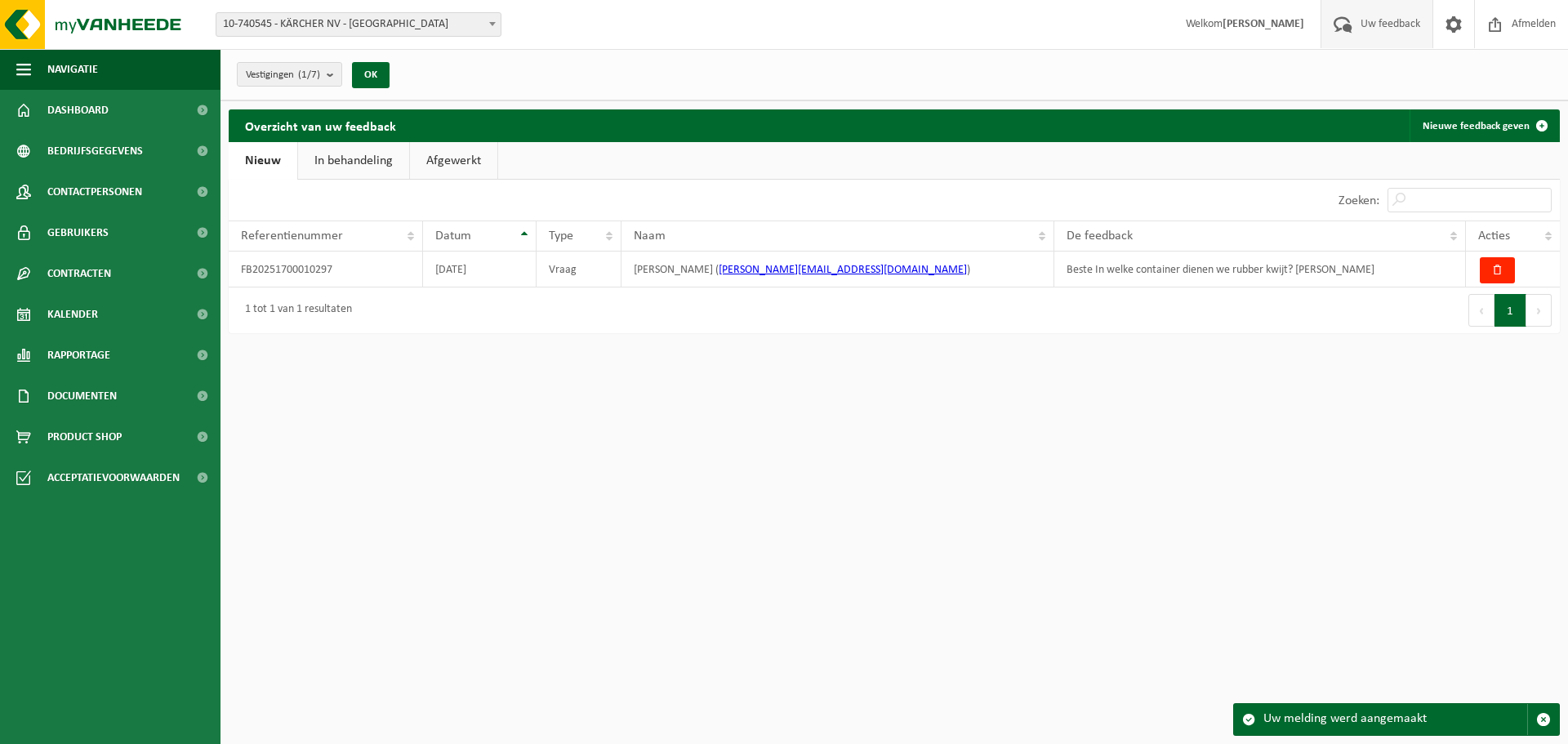
click at [443, 167] on link "Afgewerkt" at bounding box center [454, 160] width 88 height 37
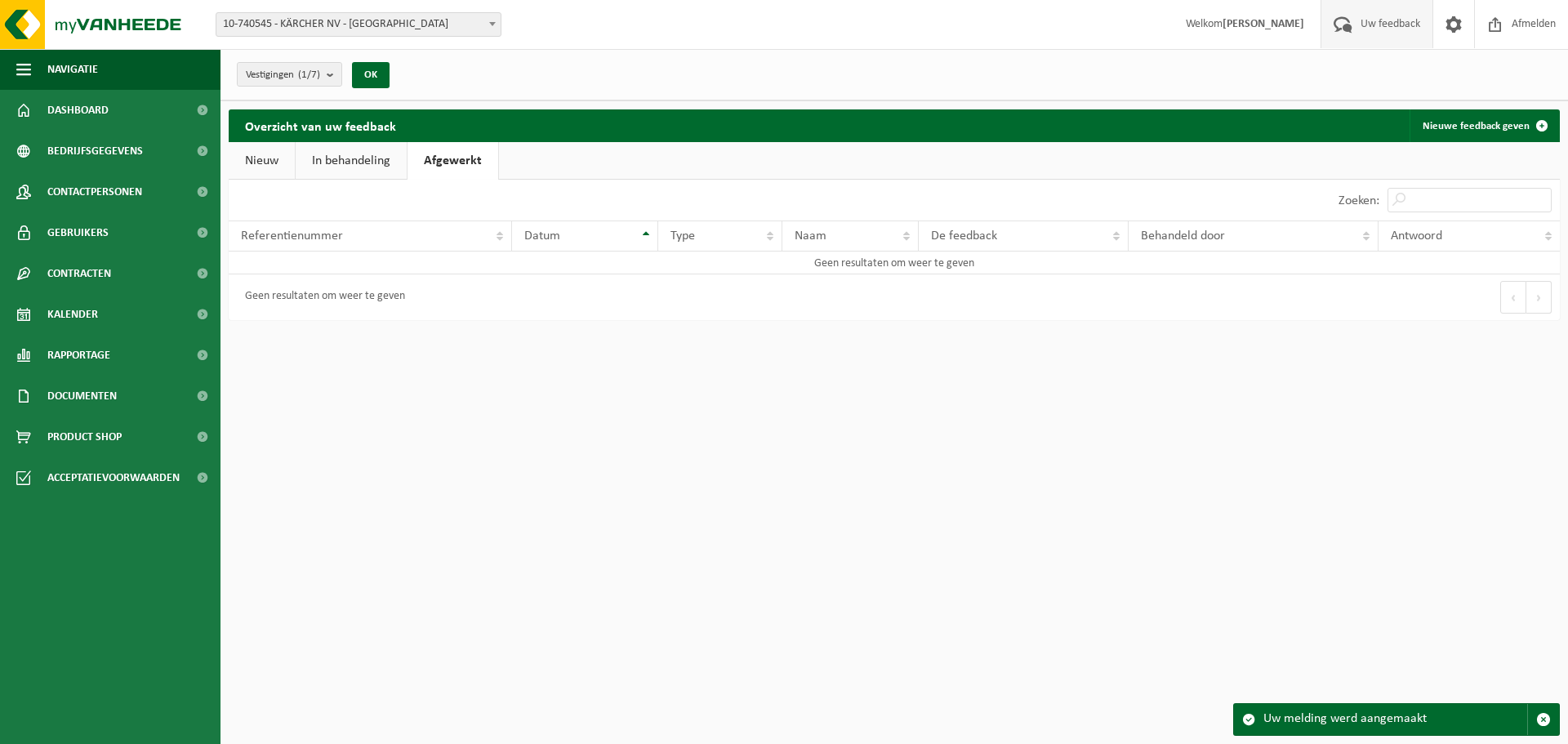
click at [364, 162] on link "In behandeling" at bounding box center [351, 160] width 111 height 37
click at [253, 160] on link "Nieuw" at bounding box center [262, 160] width 66 height 37
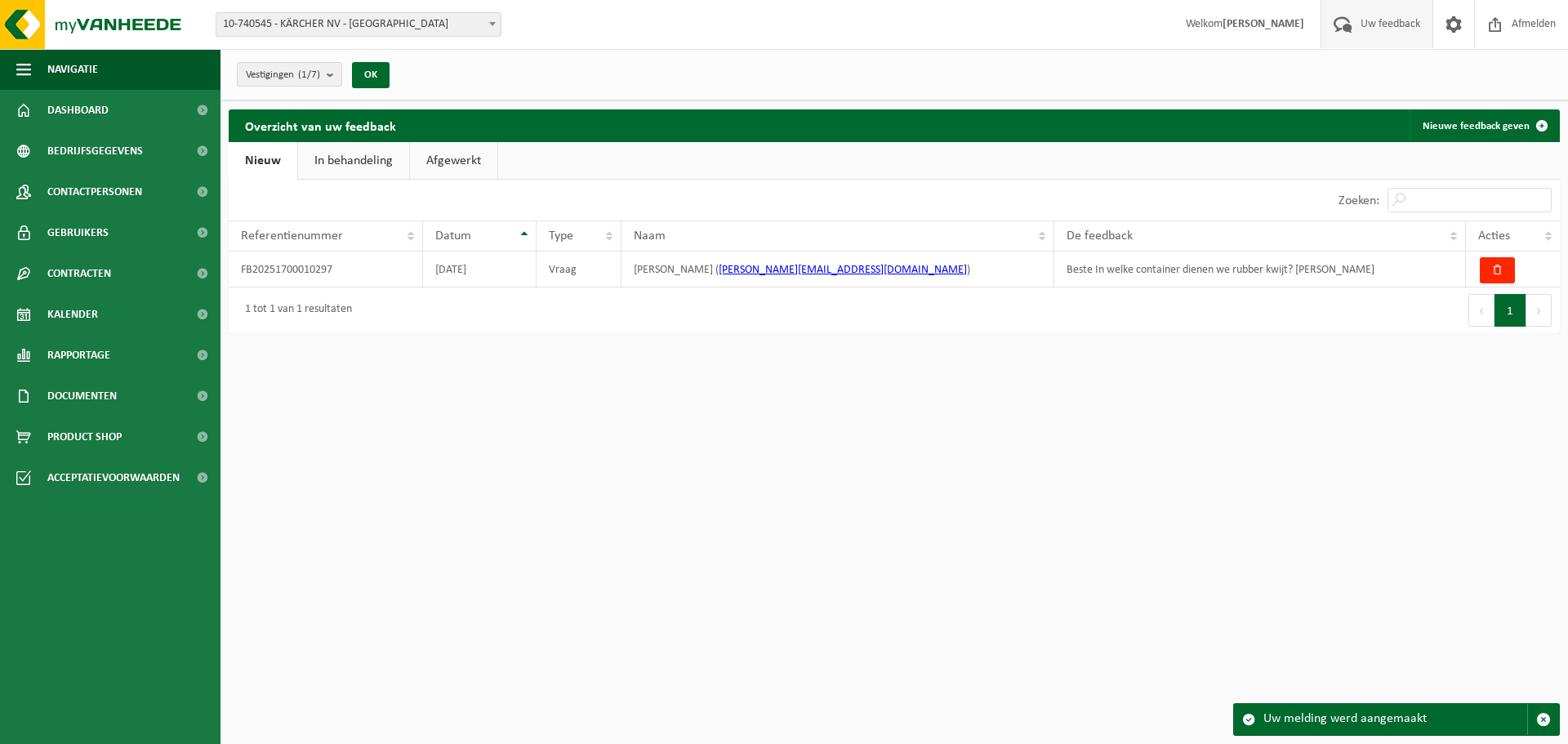
click at [370, 160] on link "In behandeling" at bounding box center [354, 160] width 111 height 37
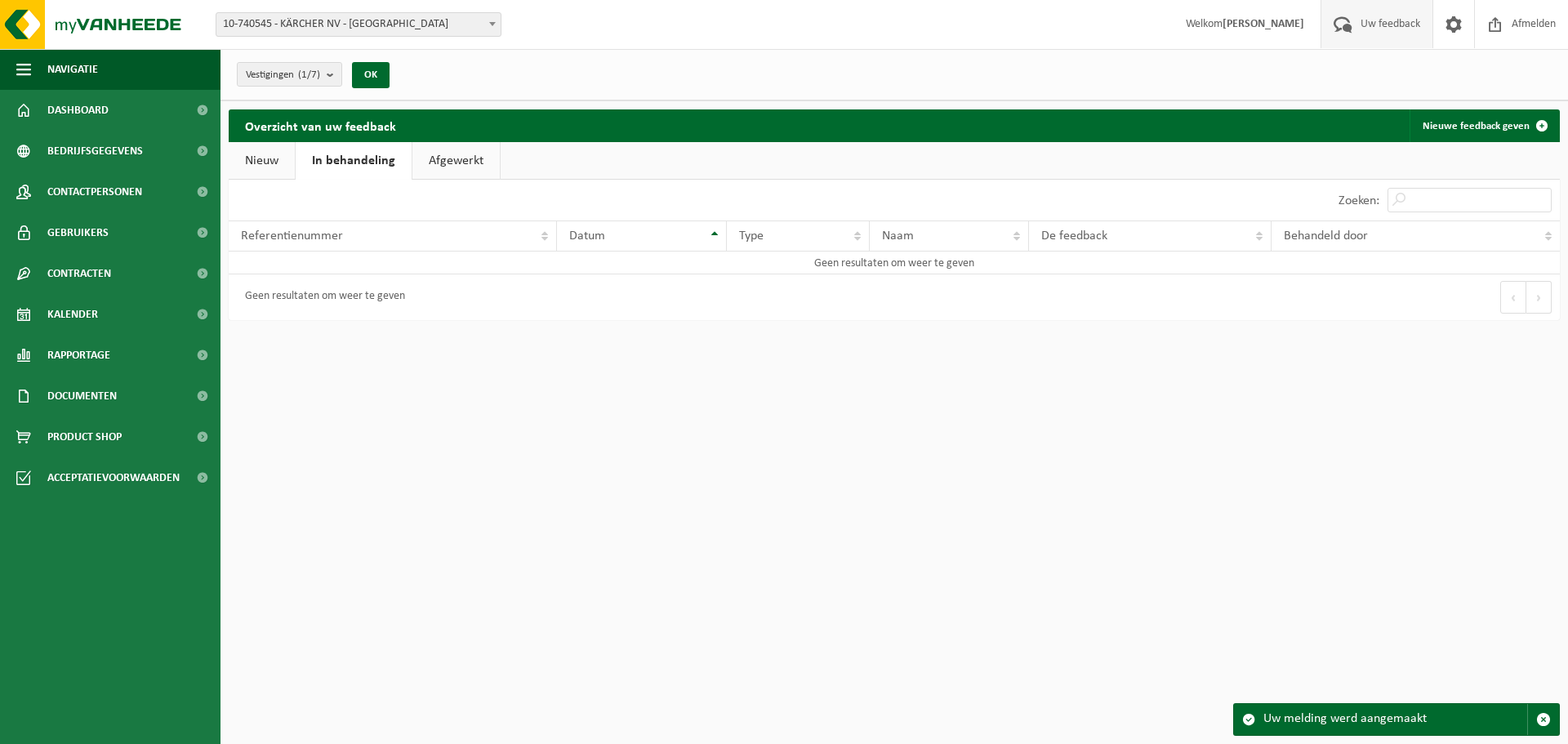
click at [433, 161] on link "Afgewerkt" at bounding box center [457, 160] width 88 height 37
click at [252, 161] on link "Nieuw" at bounding box center [262, 160] width 66 height 37
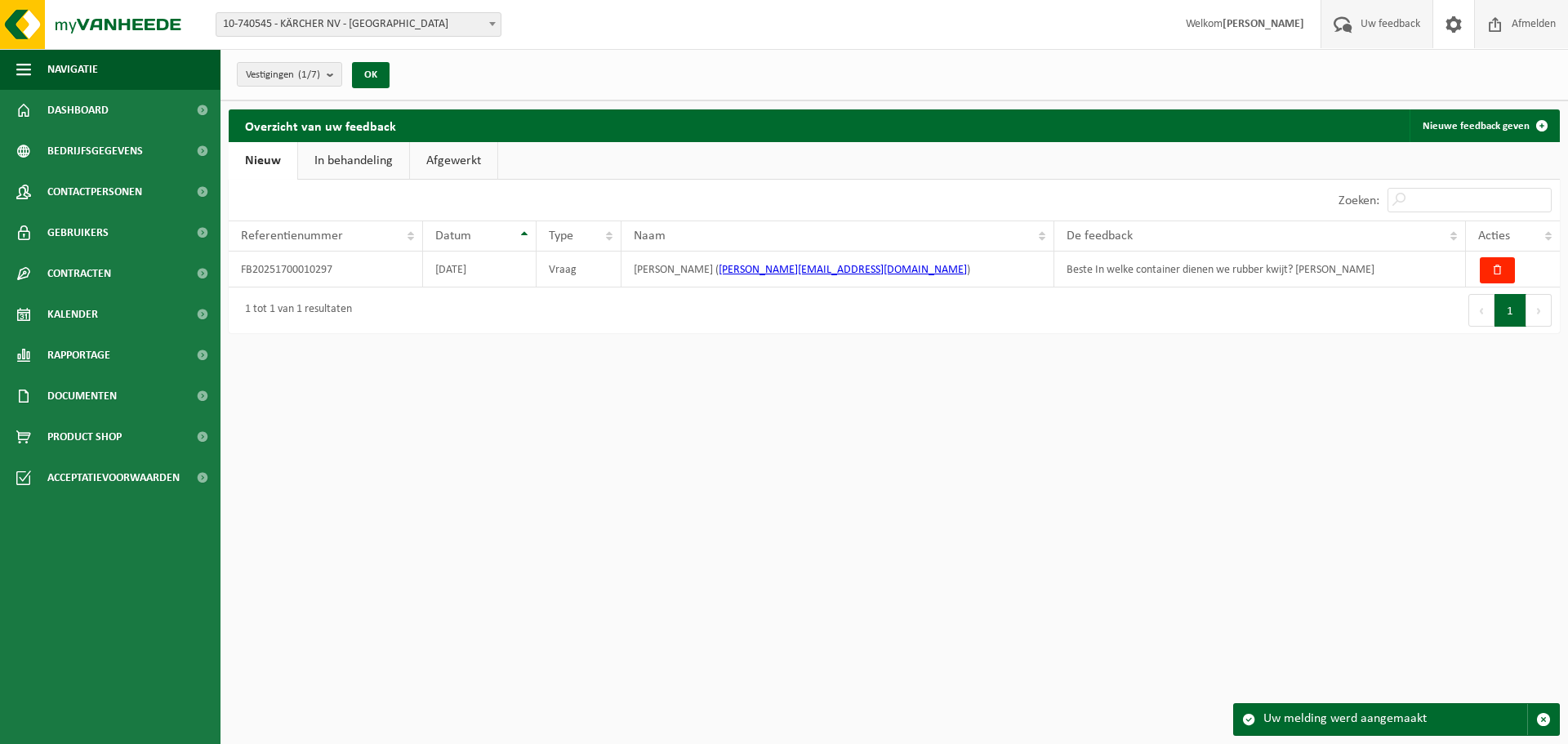
click at [1514, 23] on span "Afmelden" at bounding box center [1534, 24] width 52 height 48
